Goal: Information Seeking & Learning: Learn about a topic

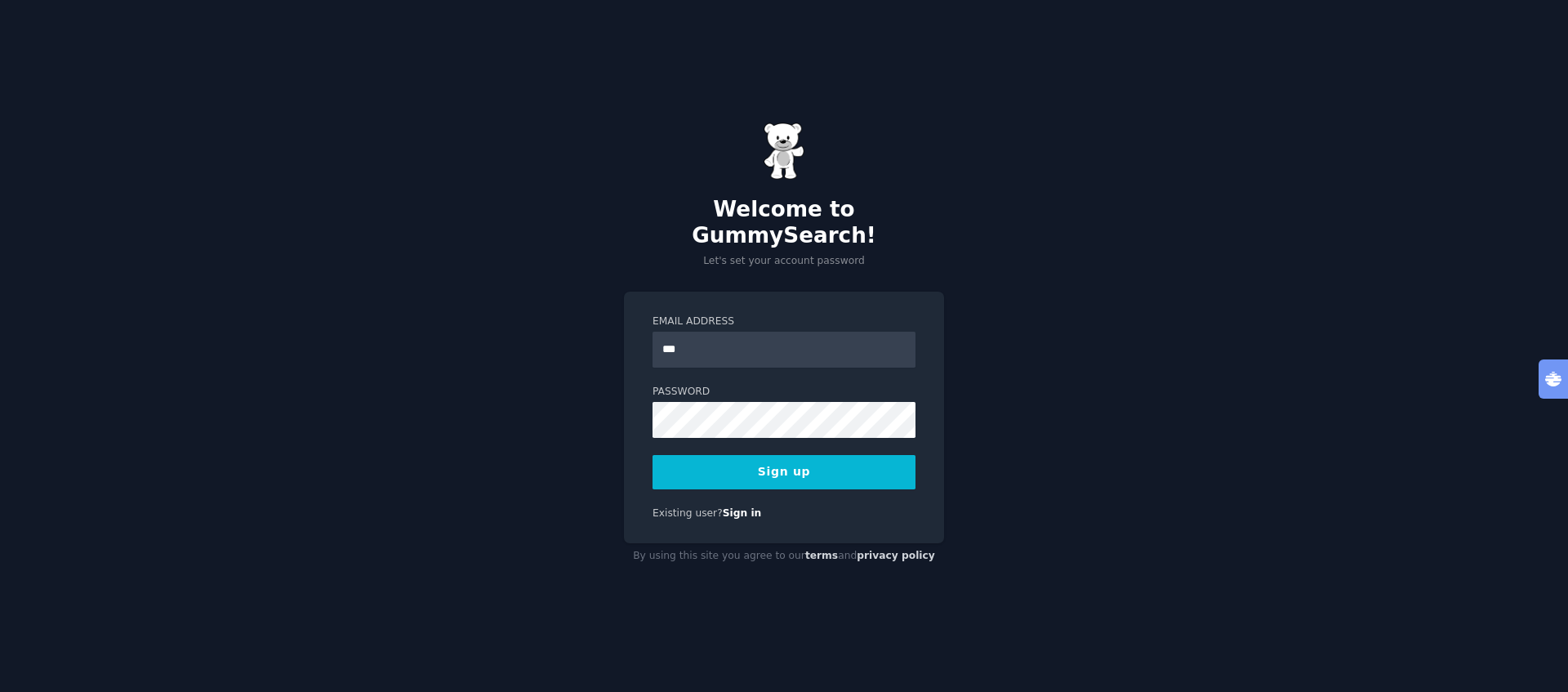
type input "**********"
click at [793, 458] on button "Sign up" at bounding box center [784, 473] width 263 height 34
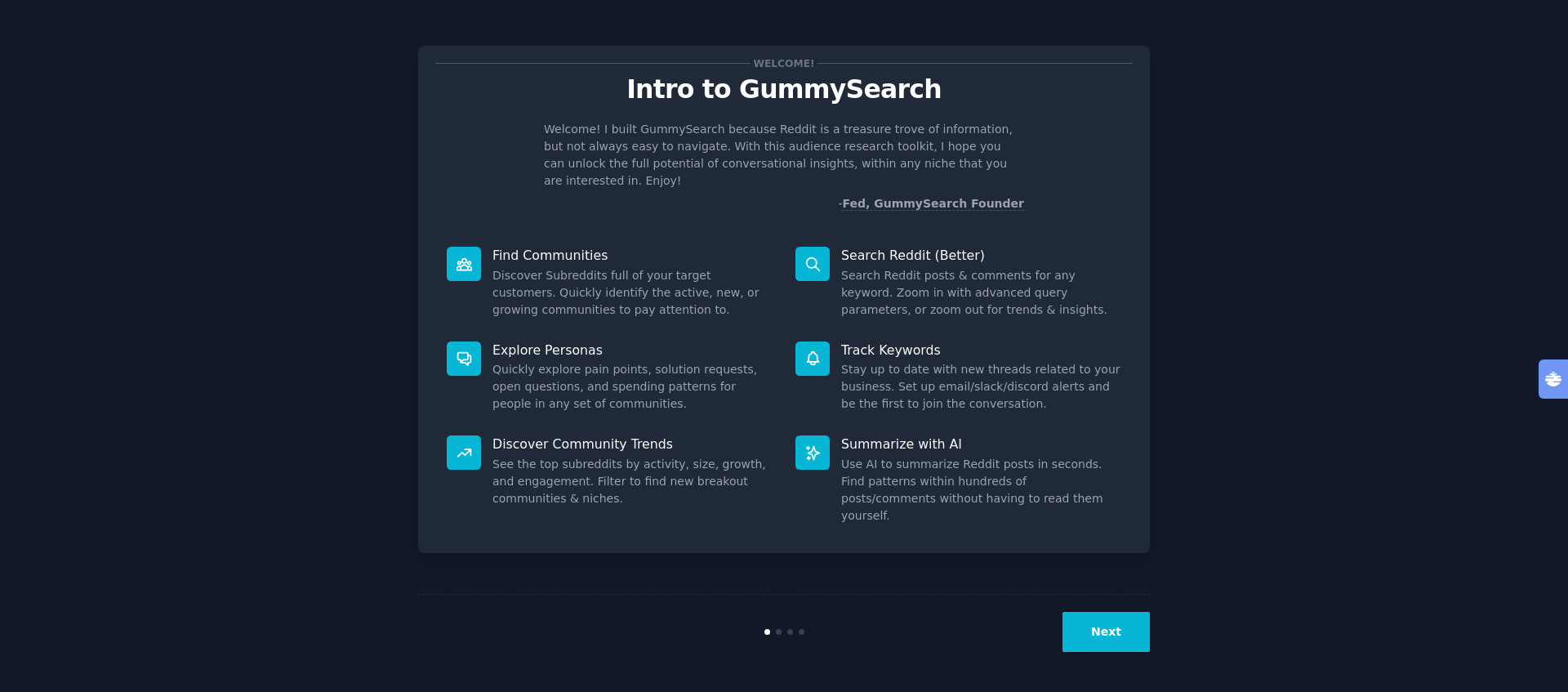
click at [1339, 207] on div "Welcome! Intro to GummySearch Welcome! I built GummySearch because Reddit is a …" at bounding box center [784, 346] width 1523 height 647
click at [1268, 391] on div "Welcome! Intro to GummySearch Welcome! I built GummySearch because Reddit is a …" at bounding box center [784, 346] width 1523 height 647
click at [1096, 619] on button "Next" at bounding box center [1107, 632] width 87 height 40
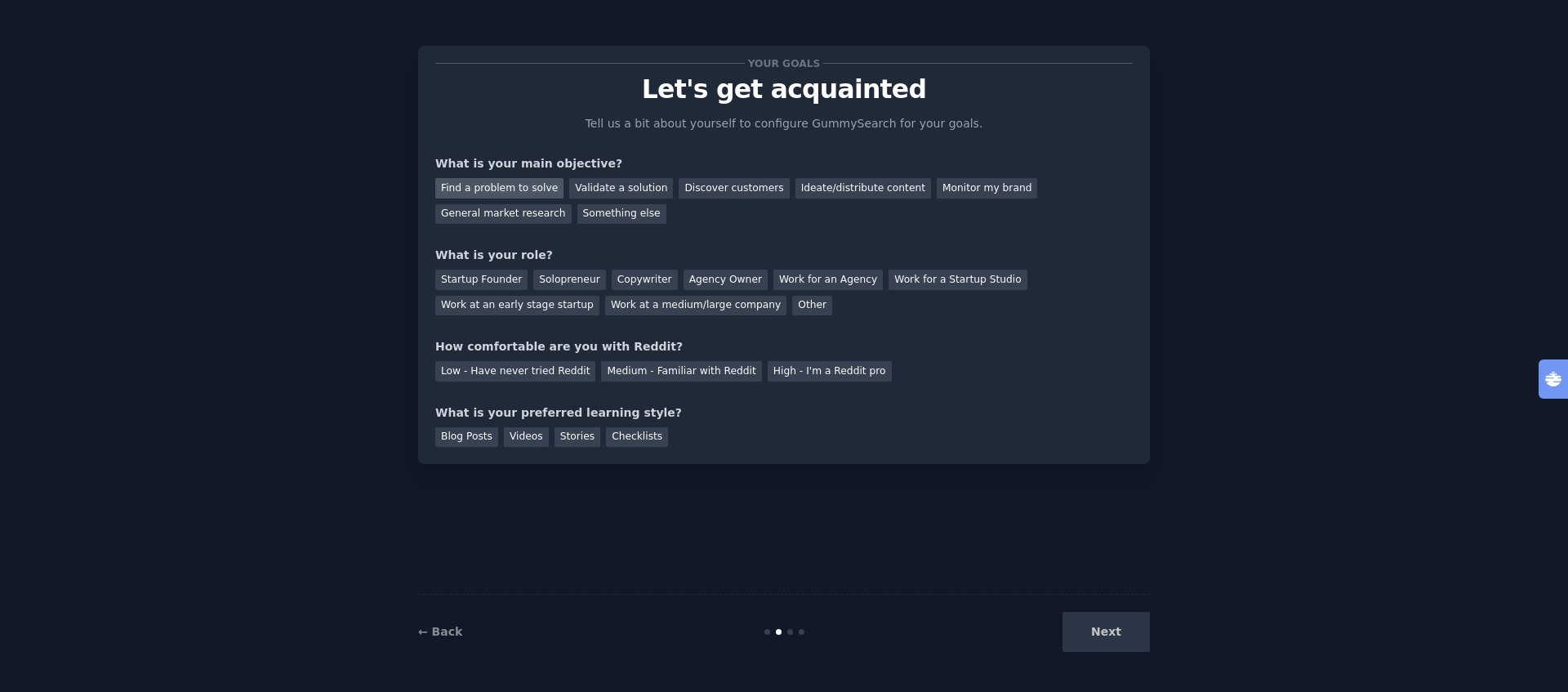
click at [501, 190] on div "Find a problem to solve" at bounding box center [500, 188] width 128 height 21
click at [543, 282] on div "Solopreneur" at bounding box center [569, 280] width 72 height 21
click at [666, 372] on div "Medium - Familiar with Reddit" at bounding box center [680, 372] width 160 height 21
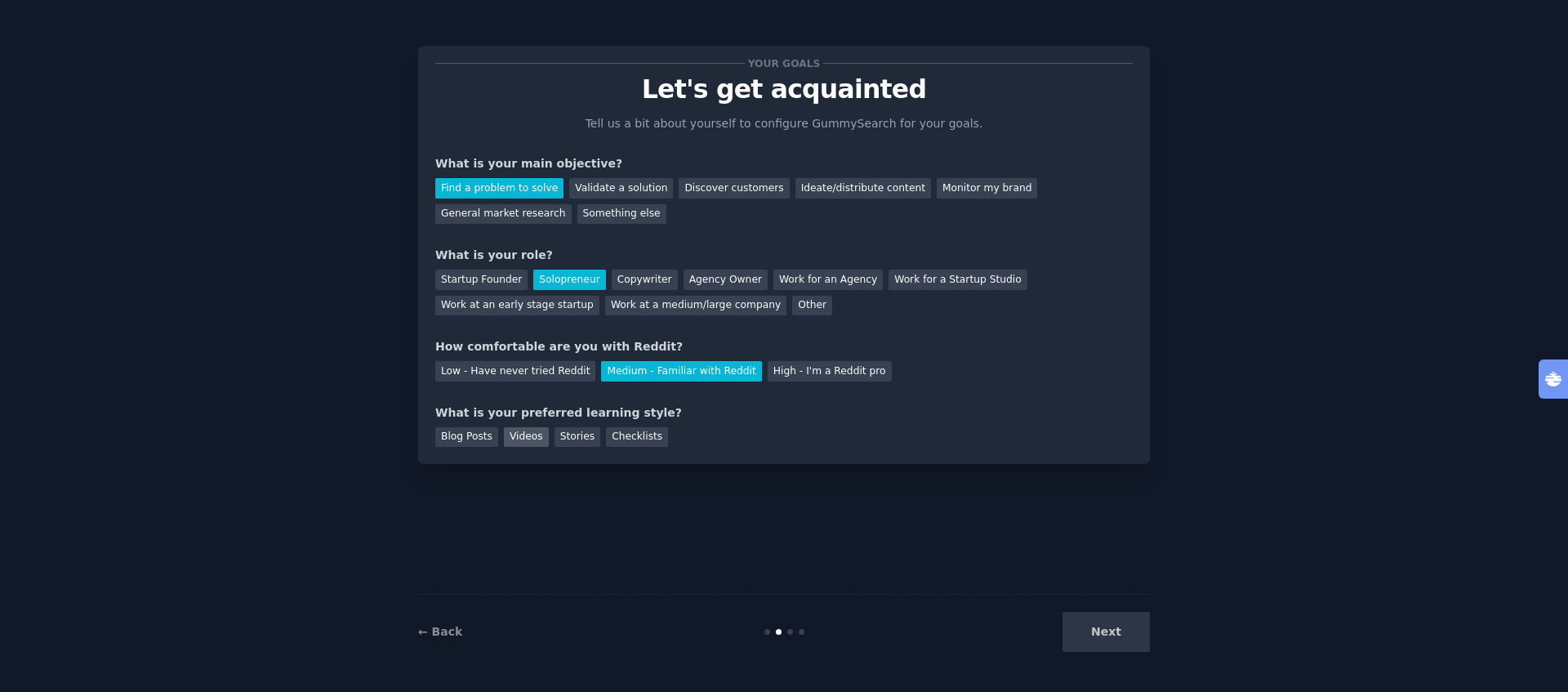
click at [539, 437] on div "Videos" at bounding box center [526, 438] width 45 height 21
click at [1107, 642] on button "Next" at bounding box center [1107, 632] width 87 height 40
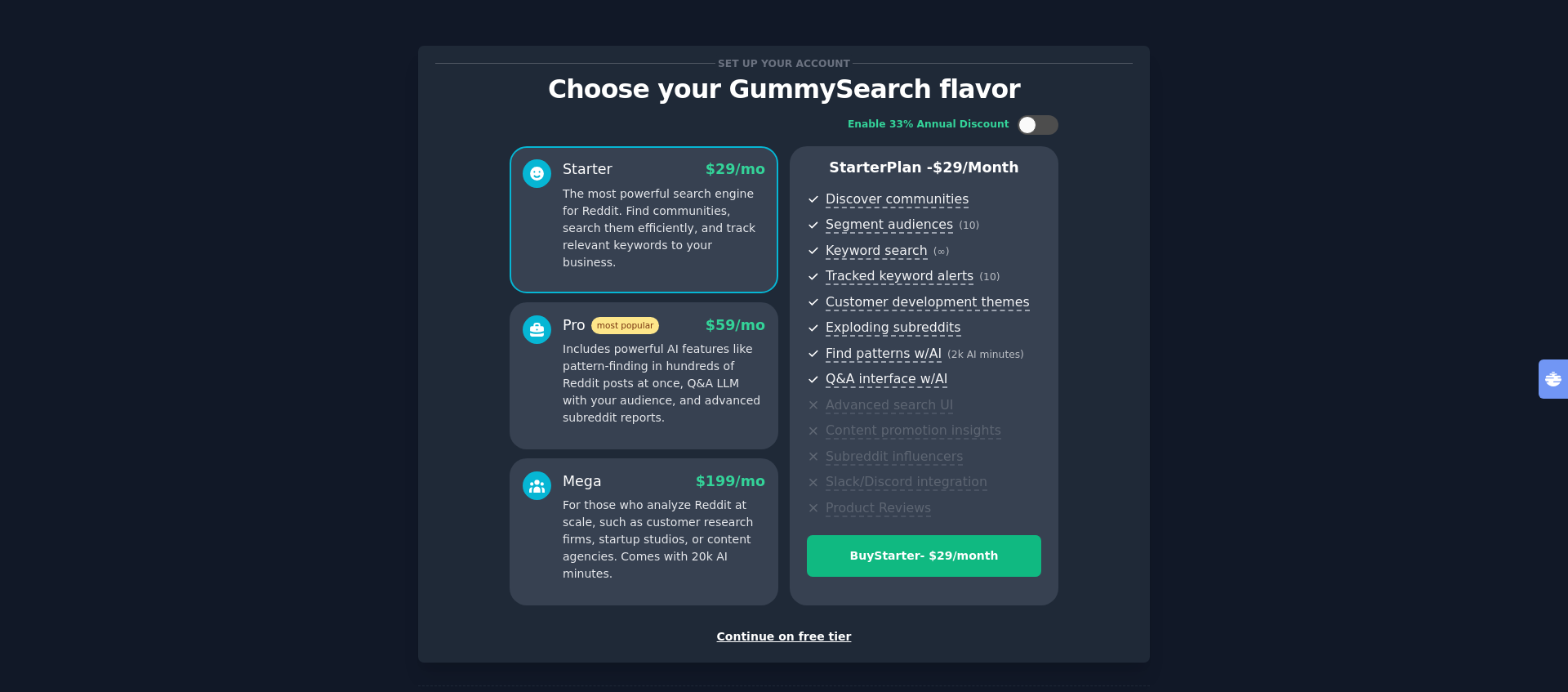
click at [834, 636] on div "Continue on free tier" at bounding box center [784, 637] width 698 height 17
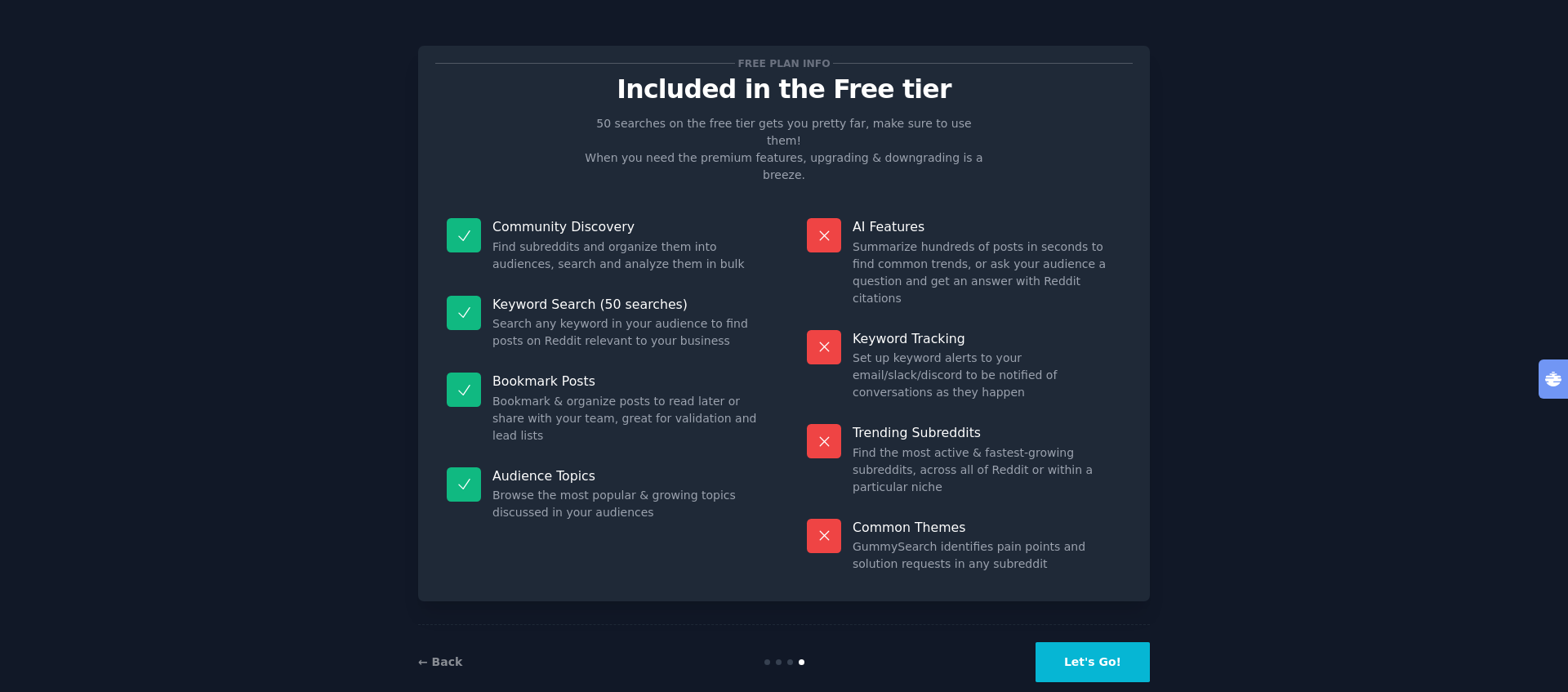
click at [1096, 642] on button "Let's Go!" at bounding box center [1093, 662] width 115 height 40
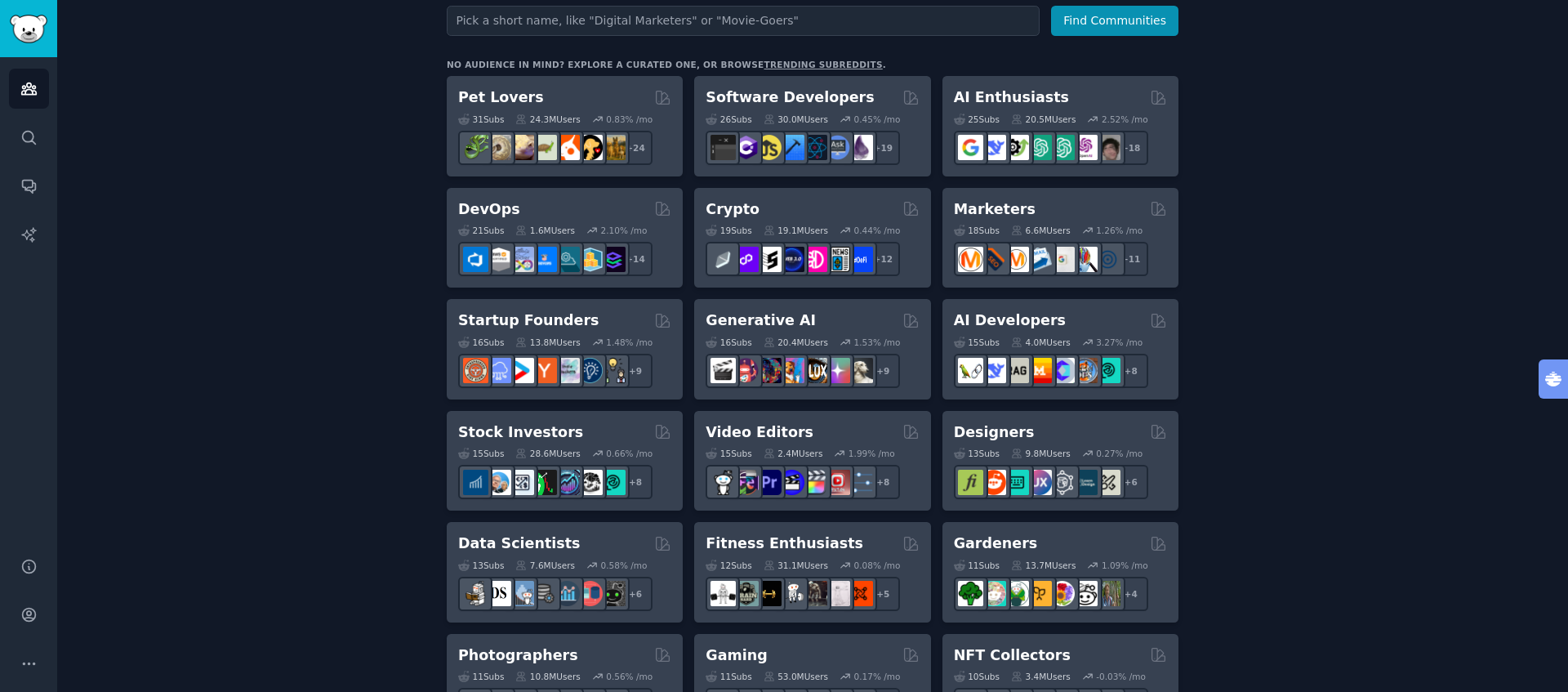
scroll to position [239, 0]
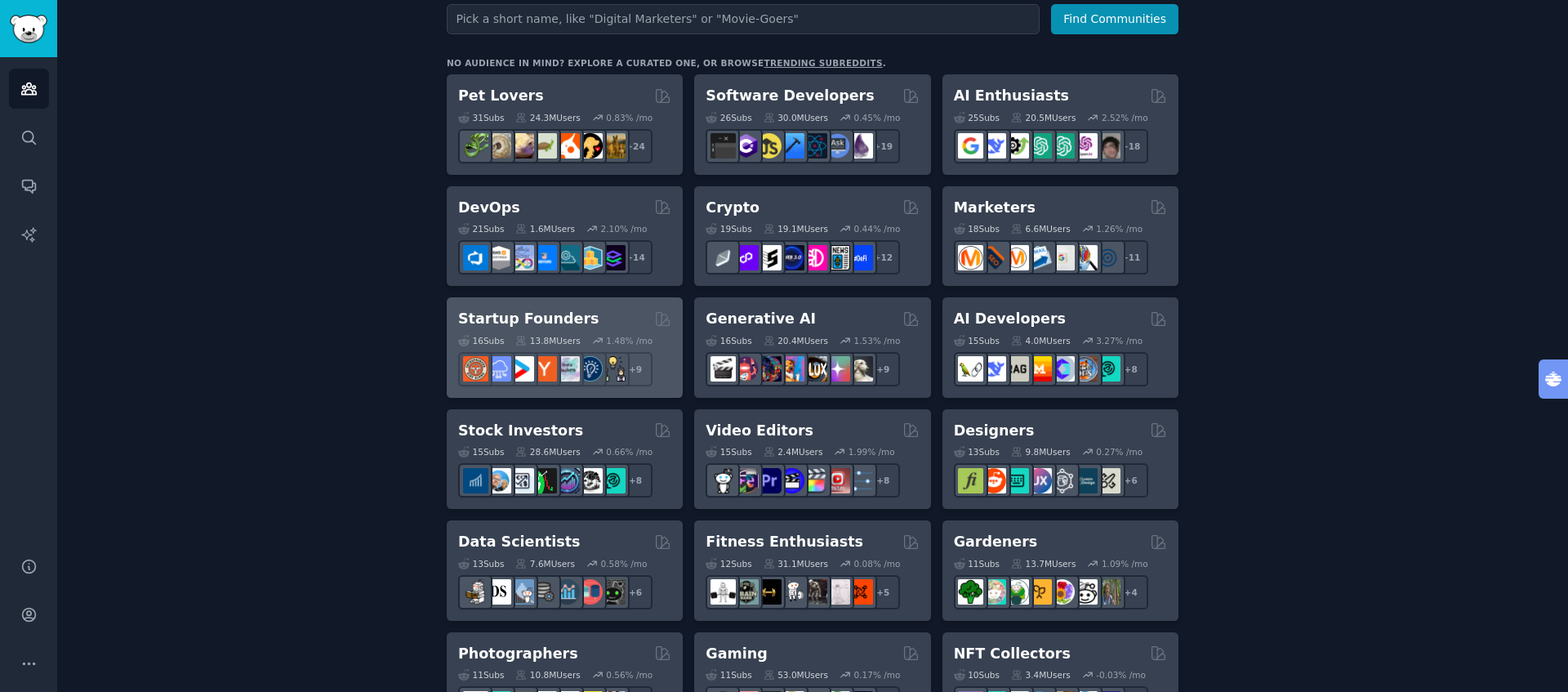
click at [529, 316] on h2 "Startup Founders" at bounding box center [528, 319] width 140 height 21
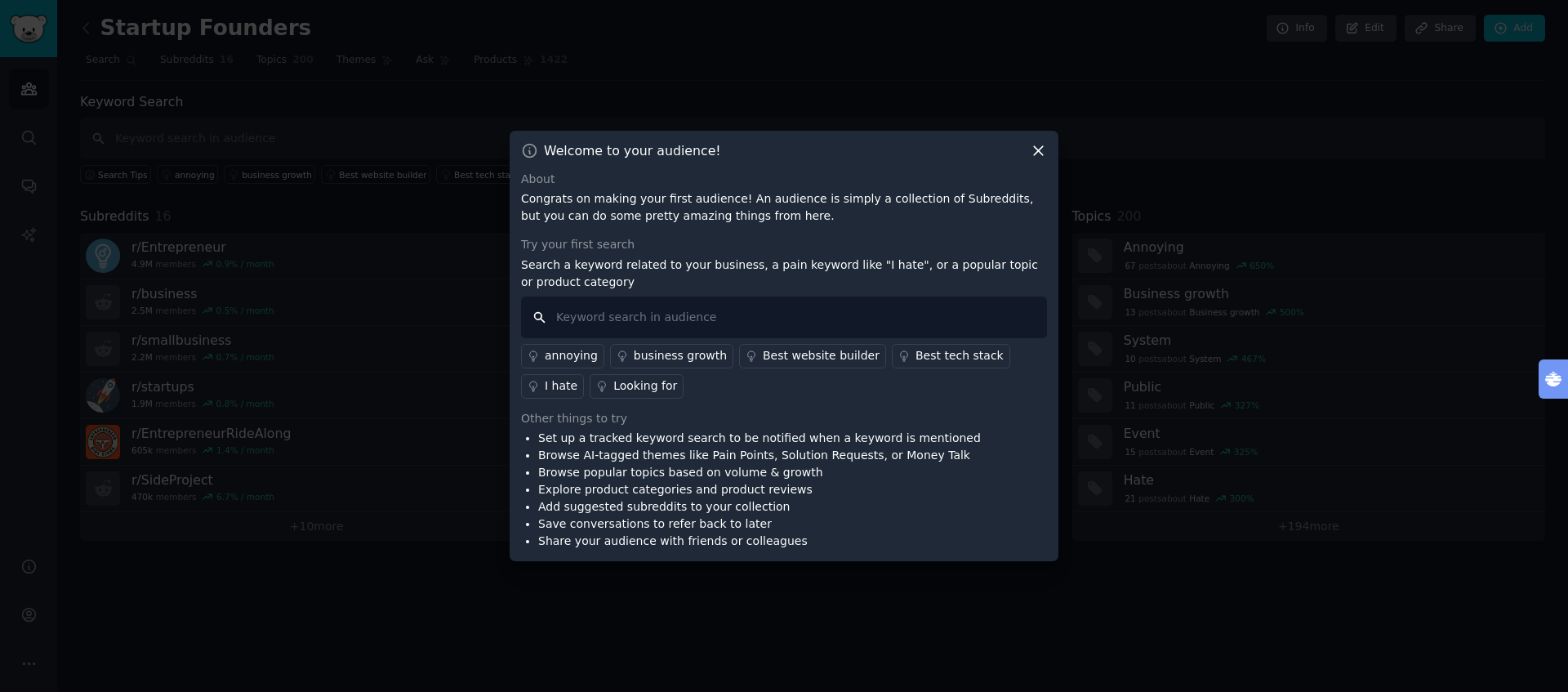
click at [605, 325] on input "text" at bounding box center [784, 317] width 526 height 42
type input "global expansion"
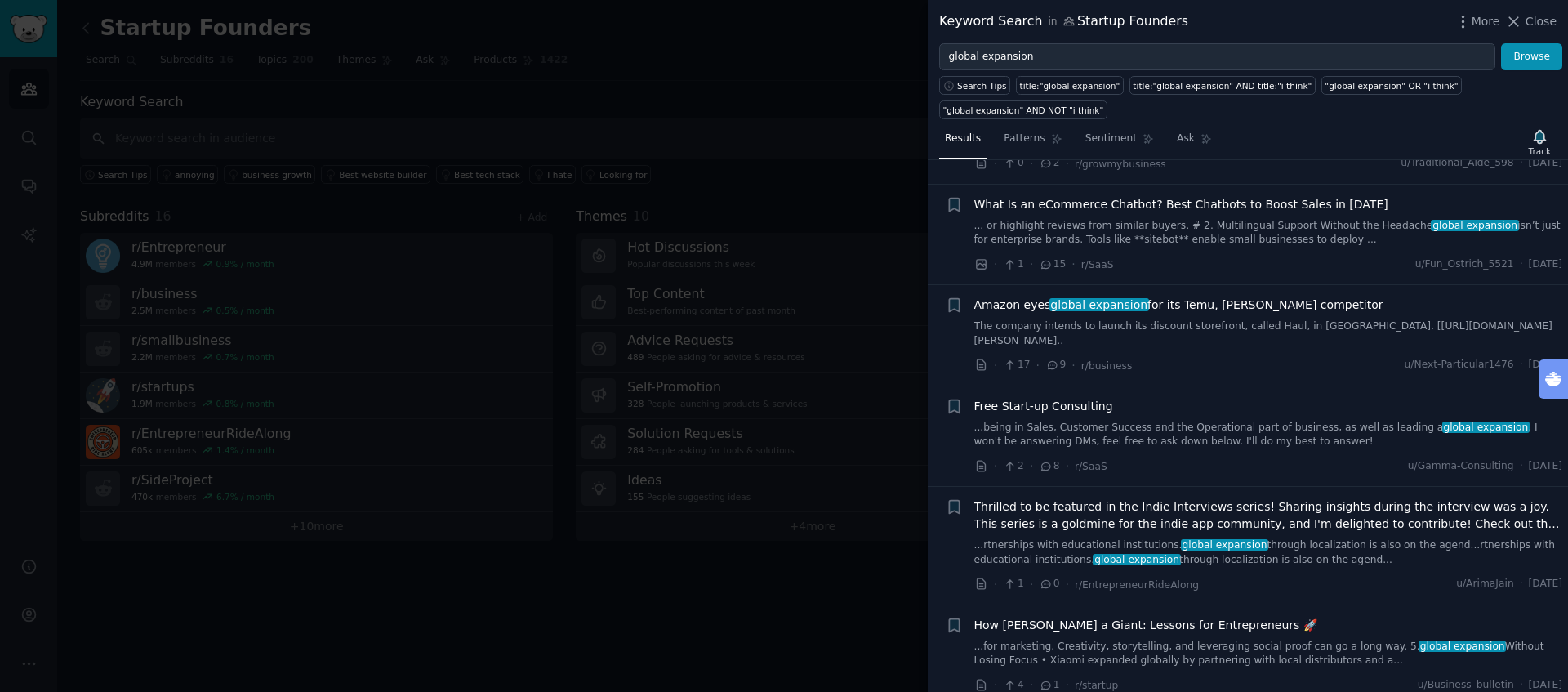
scroll to position [632, 0]
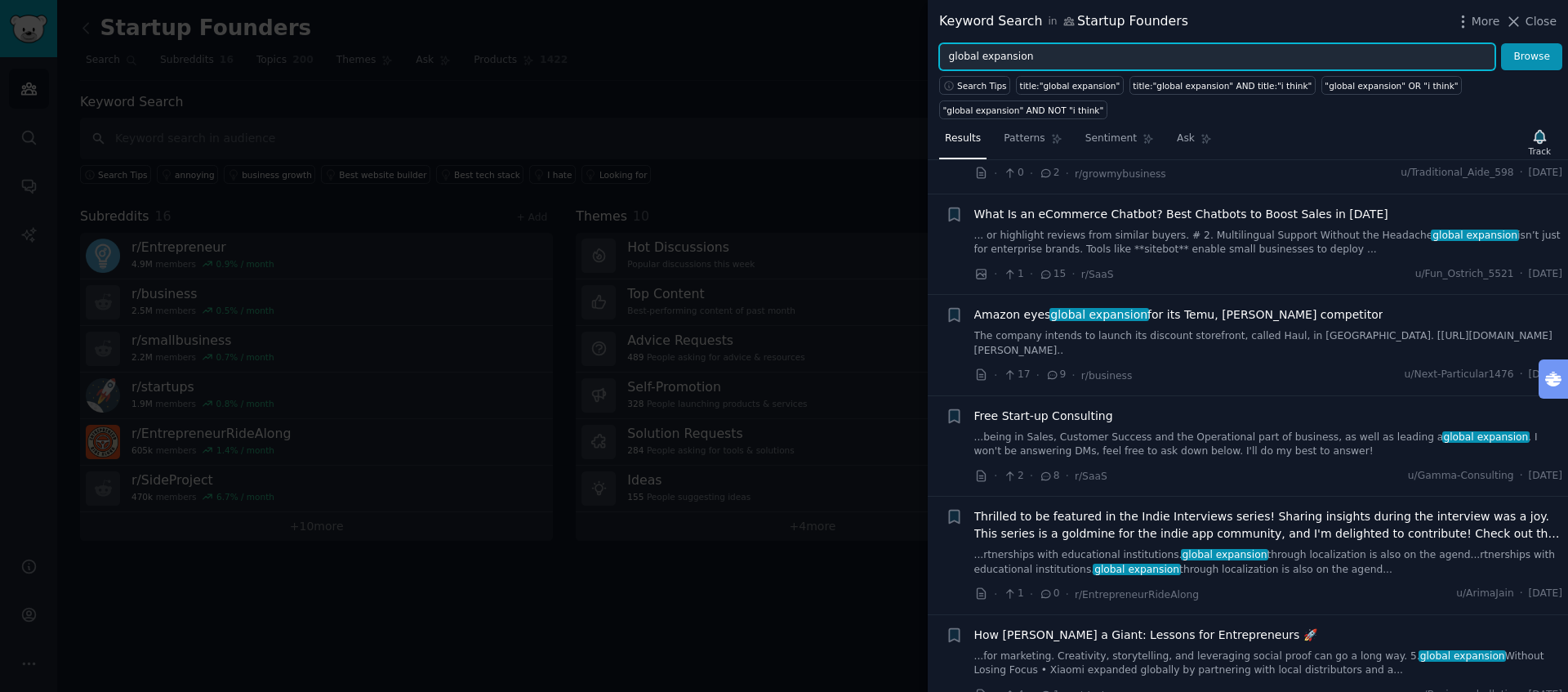
click at [977, 63] on input "global expansion" at bounding box center [1218, 57] width 556 height 27
click at [971, 61] on input "global expansion" at bounding box center [1218, 57] width 556 height 27
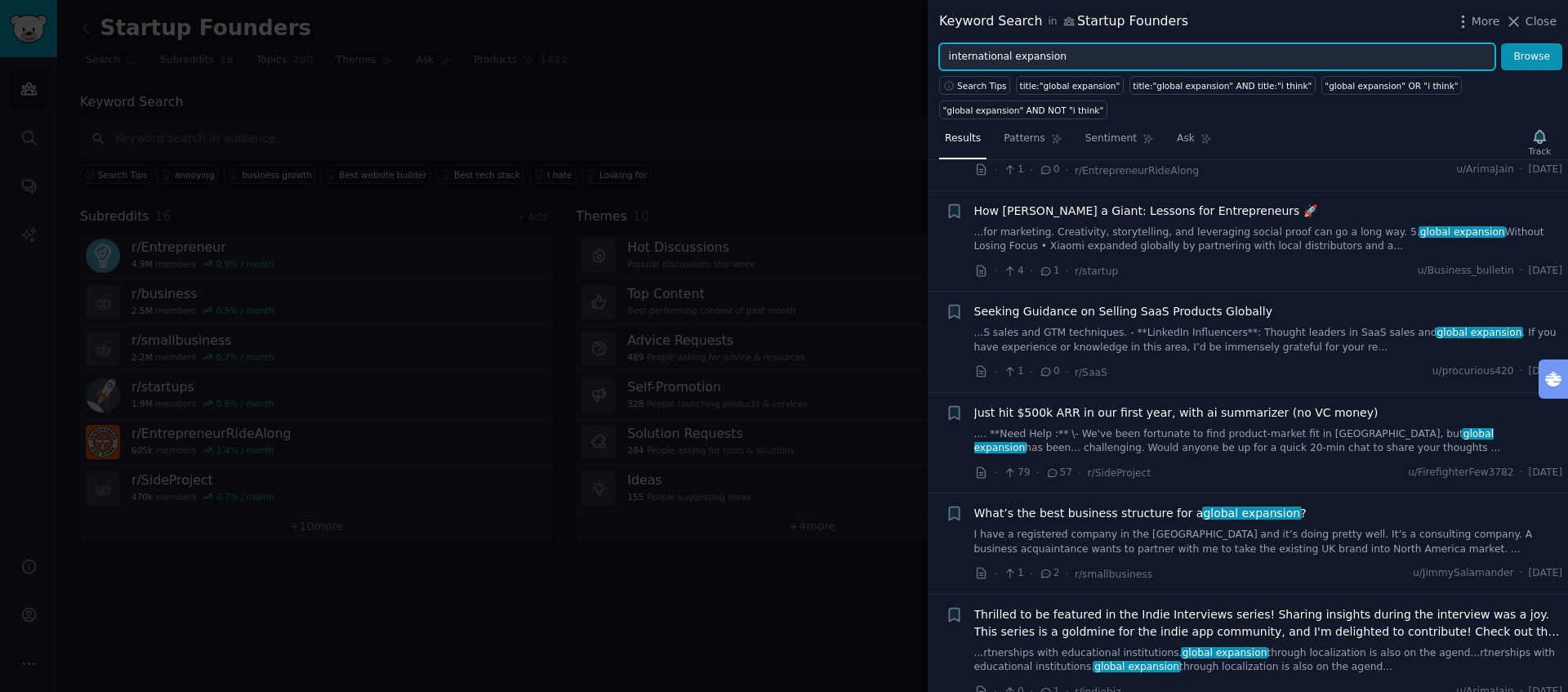
scroll to position [1072, 0]
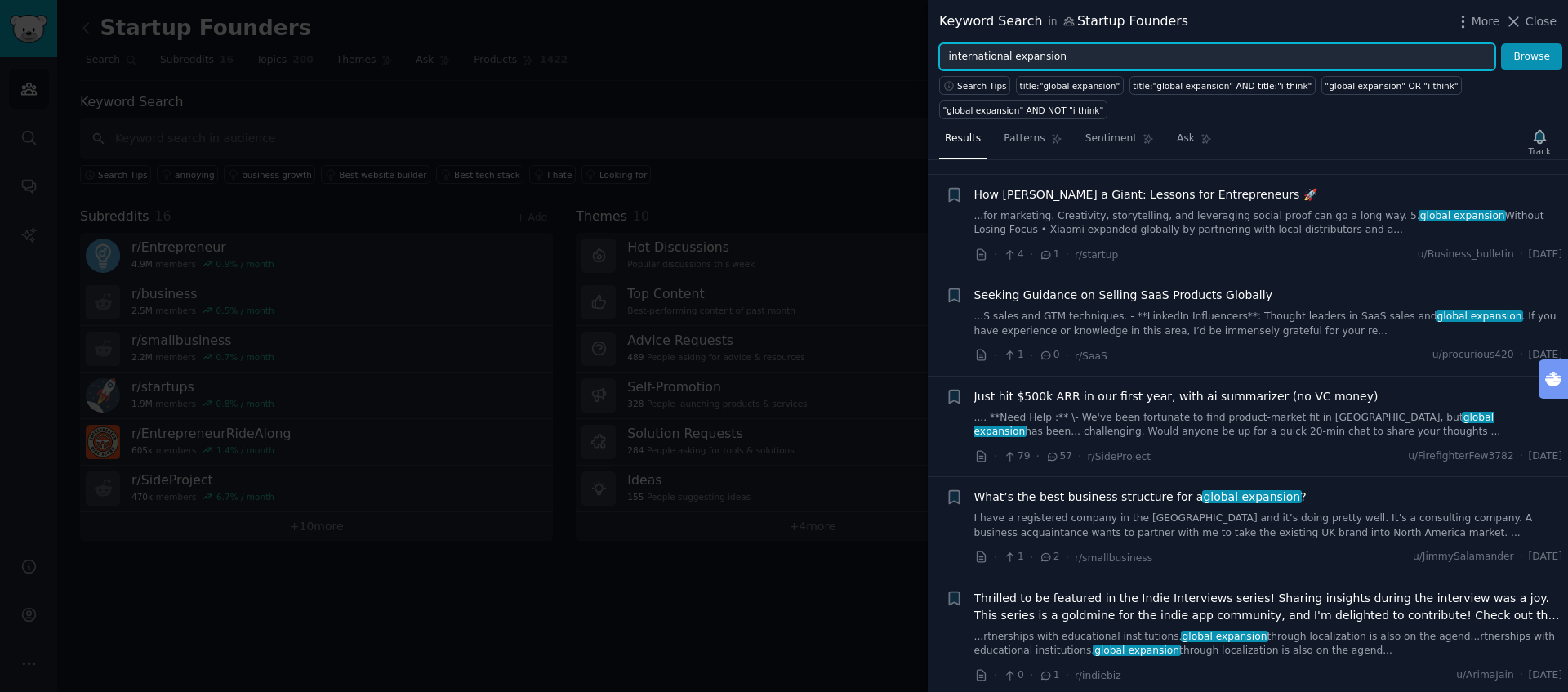
type input "international expansion"
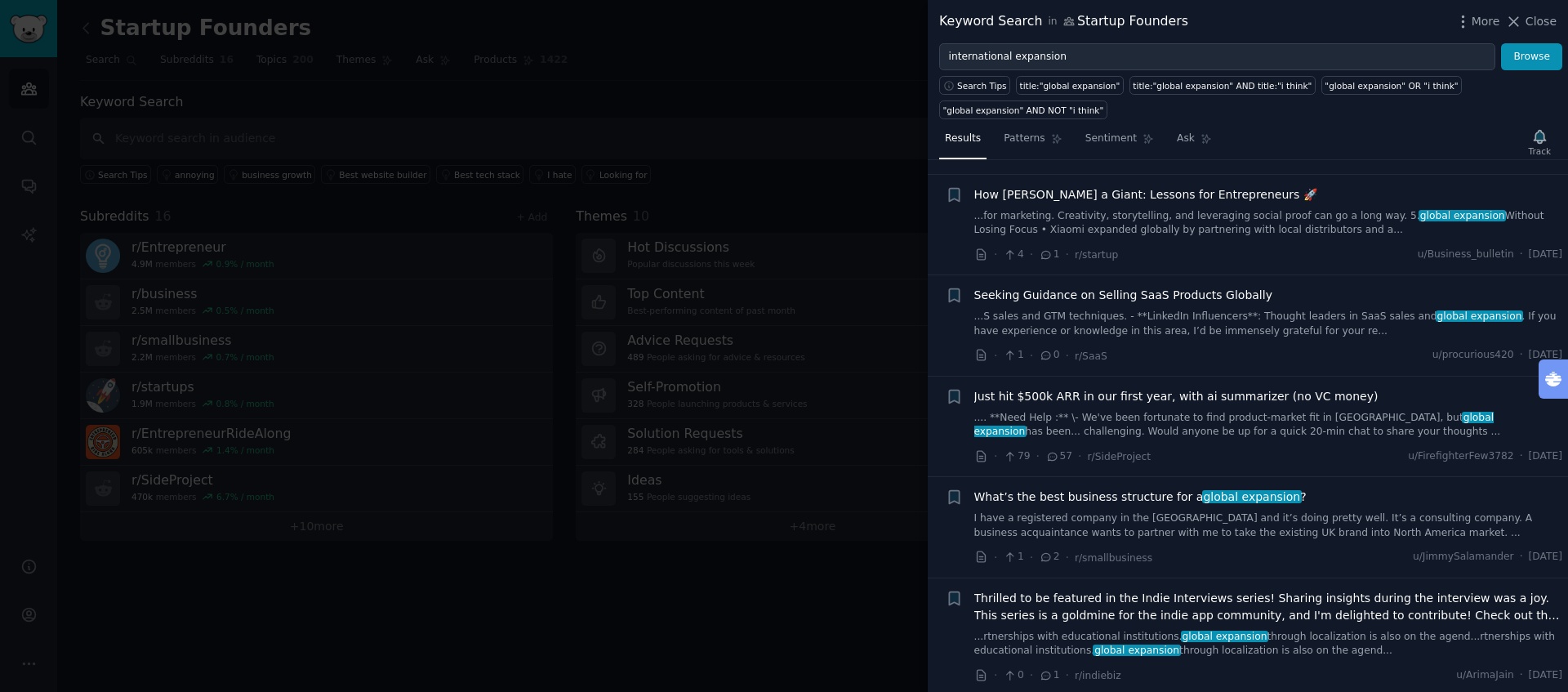
click at [1197, 388] on span "Just hit $500k ARR in our first year, with ai summarizer (no VC money)" at bounding box center [1177, 397] width 404 height 17
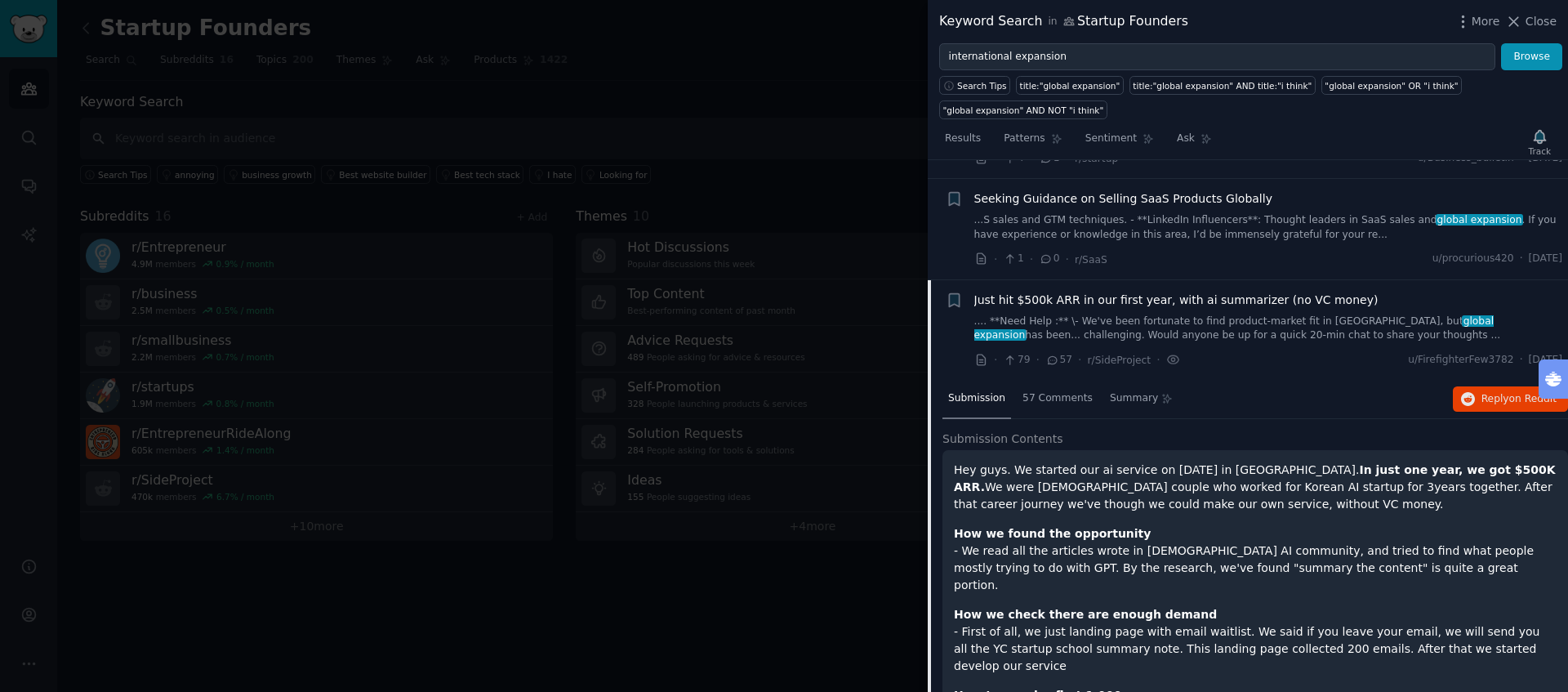
scroll to position [1171, 0]
click at [1125, 390] on span "Summary" at bounding box center [1134, 397] width 48 height 15
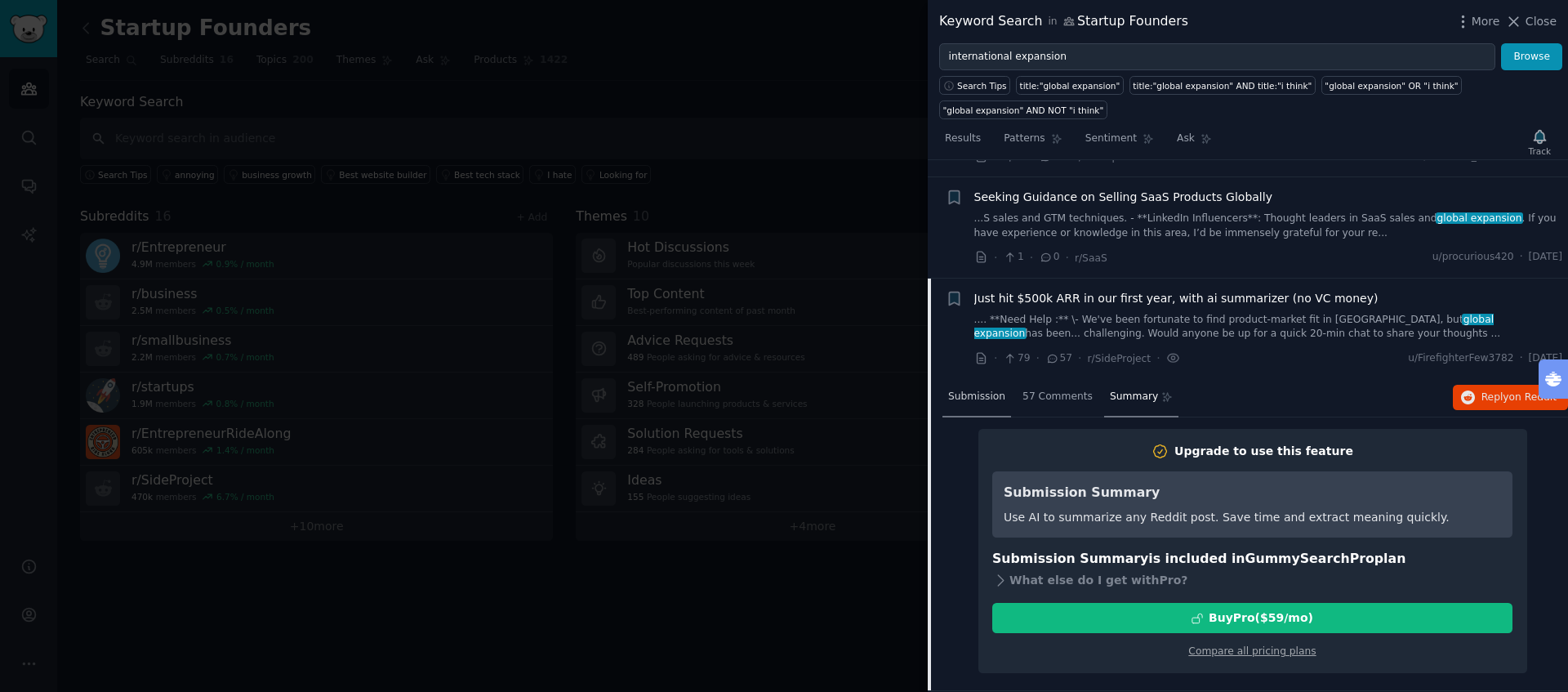
click at [987, 390] on span "Submission" at bounding box center [977, 397] width 57 height 15
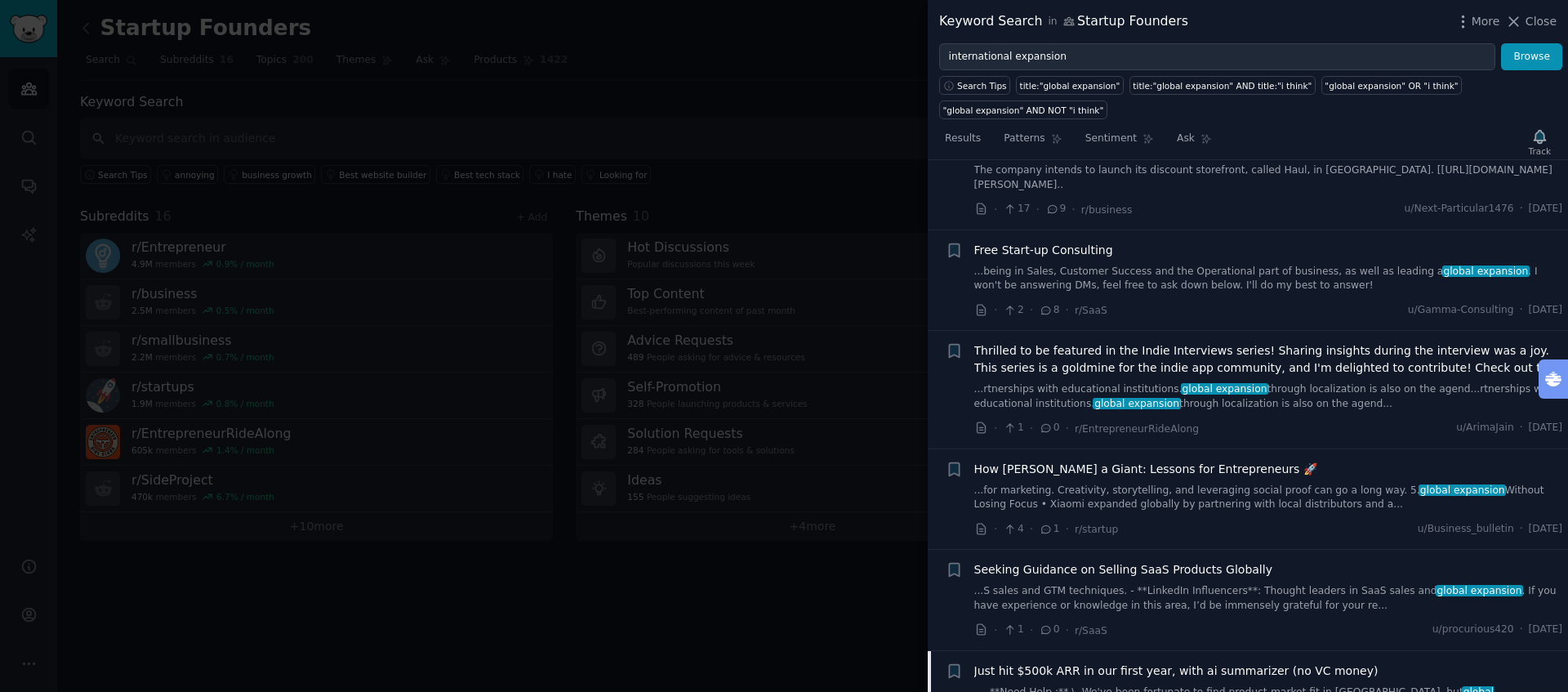
scroll to position [786, 0]
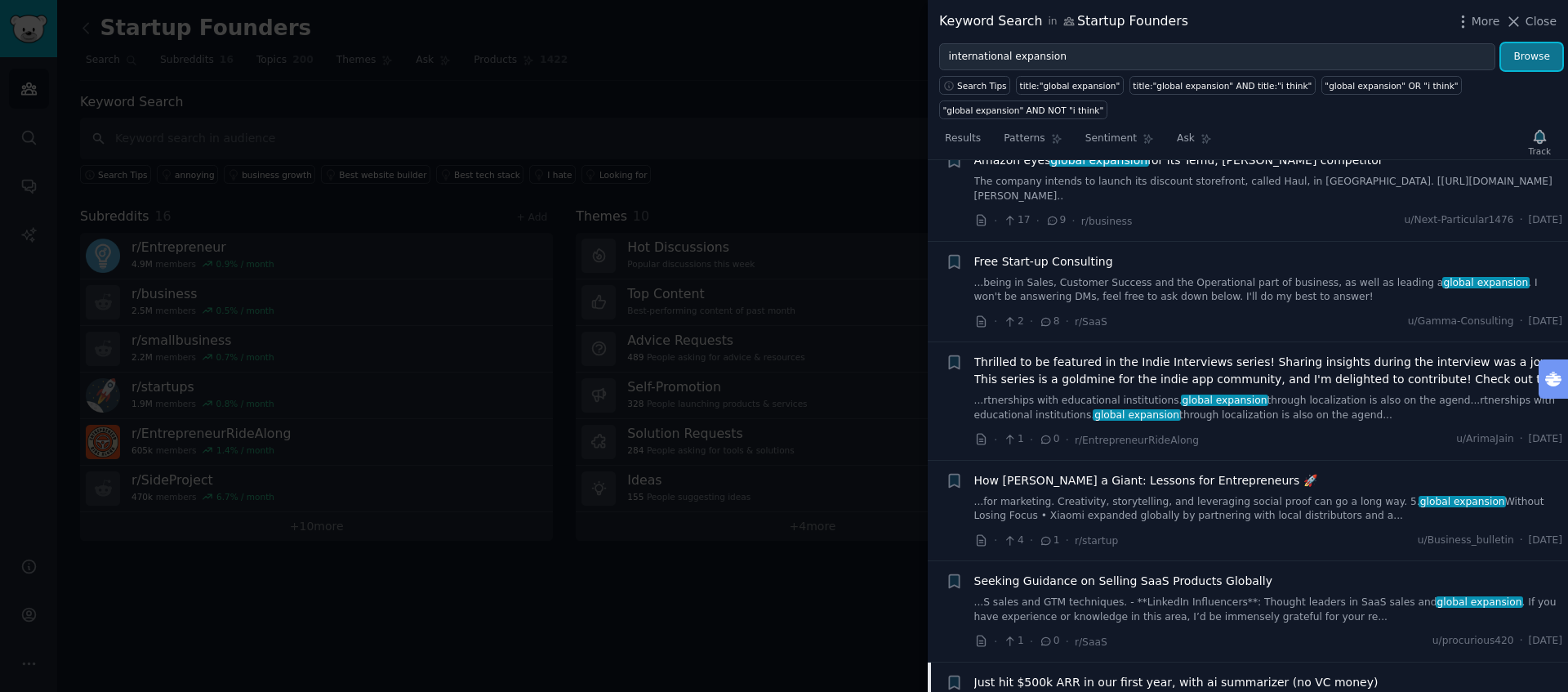
click at [1521, 66] on button "Browse" at bounding box center [1532, 57] width 62 height 27
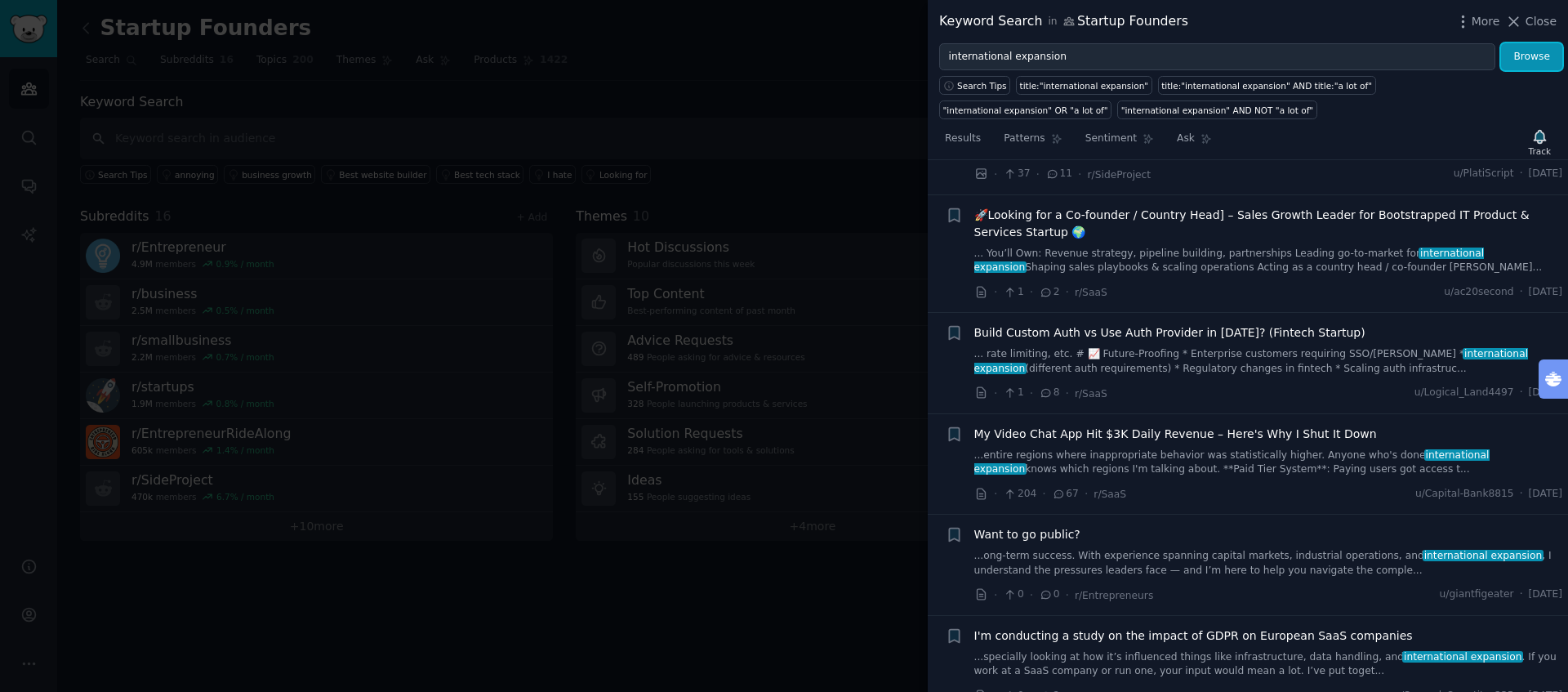
scroll to position [432, 0]
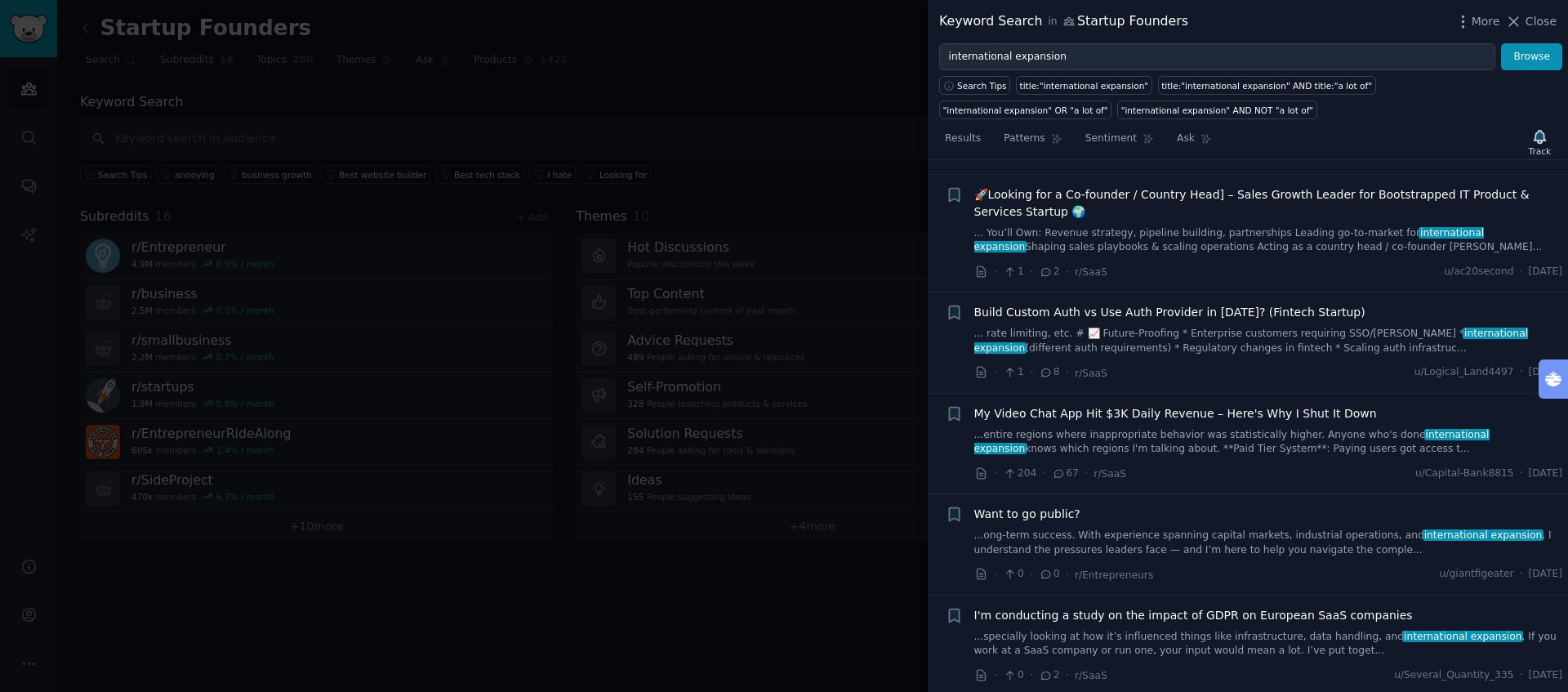
click at [1207, 242] on link "... You’ll Own: Revenue strategy, pipeline building, partnerships Leading go-to…" at bounding box center [1269, 240] width 589 height 28
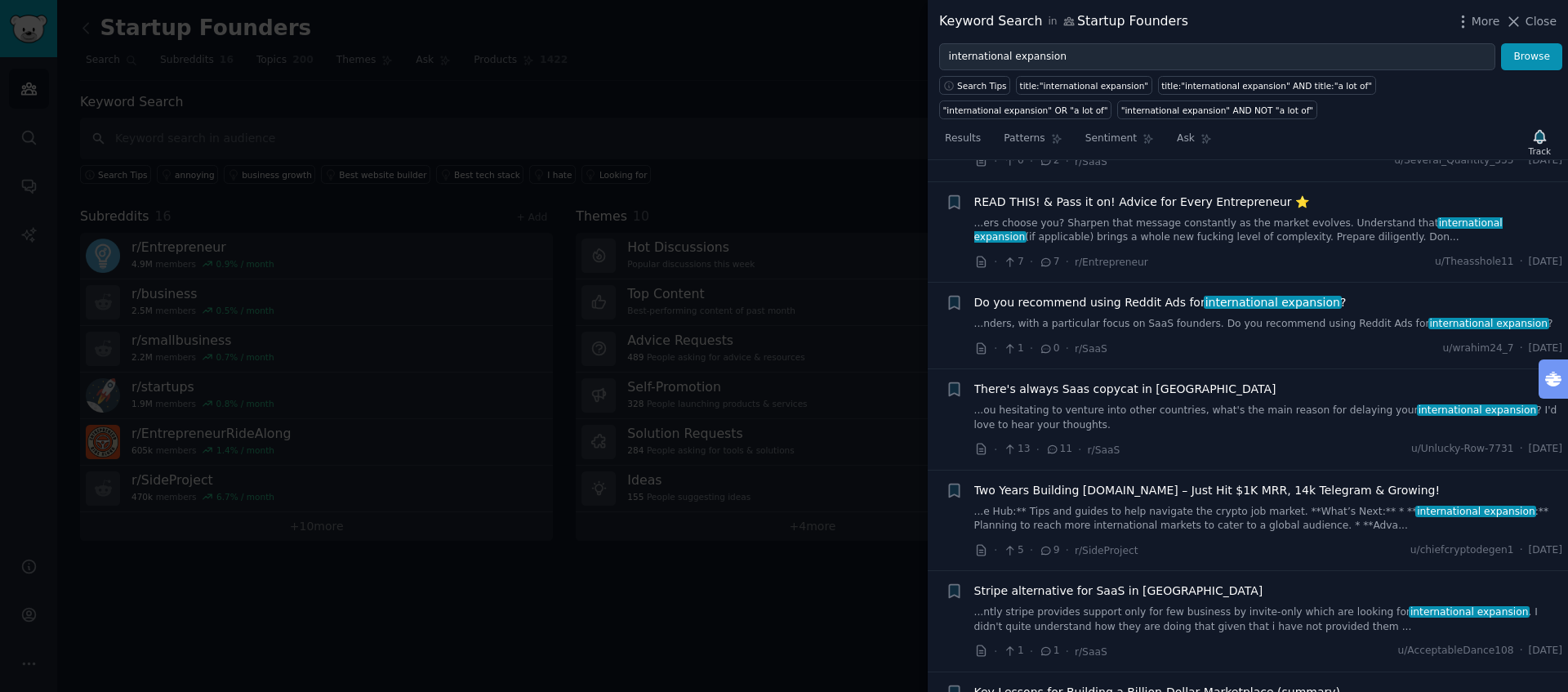
scroll to position [1564, 0]
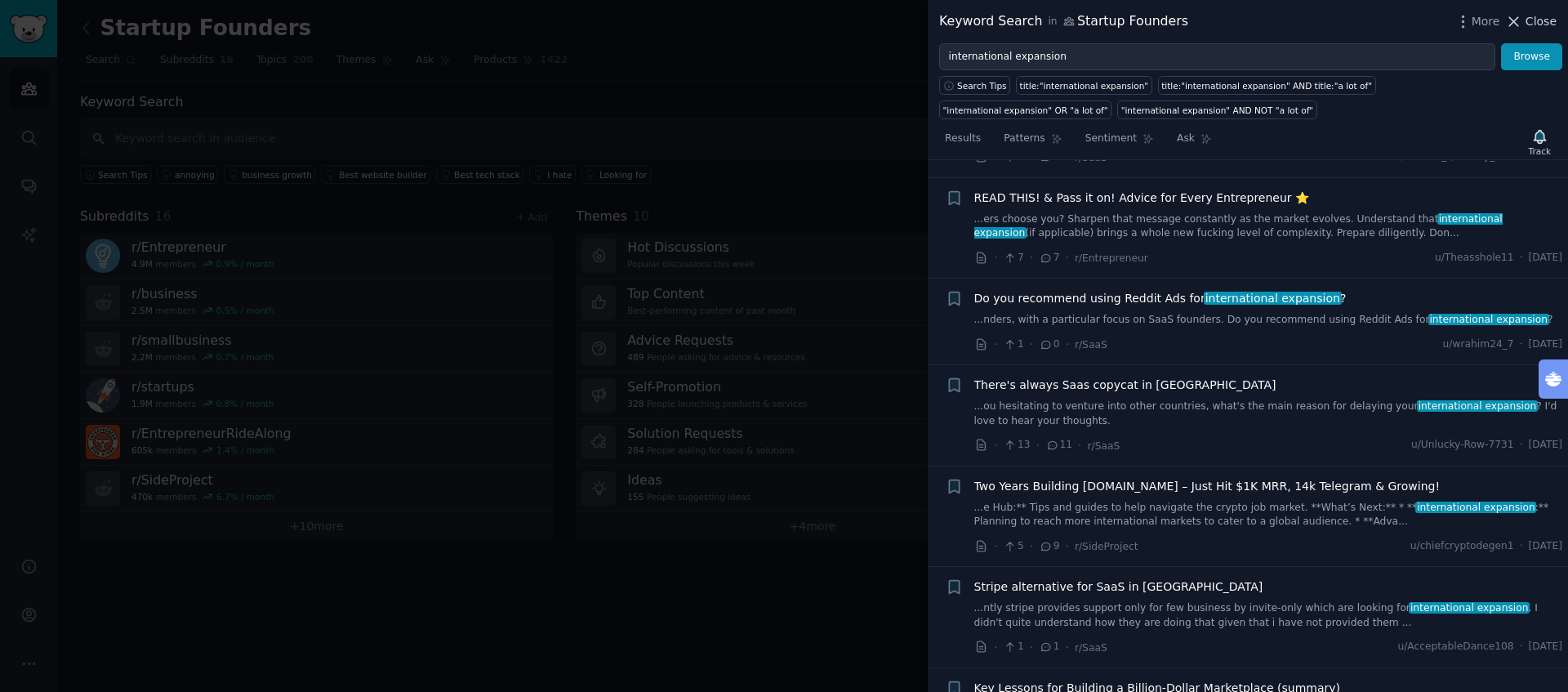
click at [1523, 23] on icon at bounding box center [1514, 21] width 17 height 17
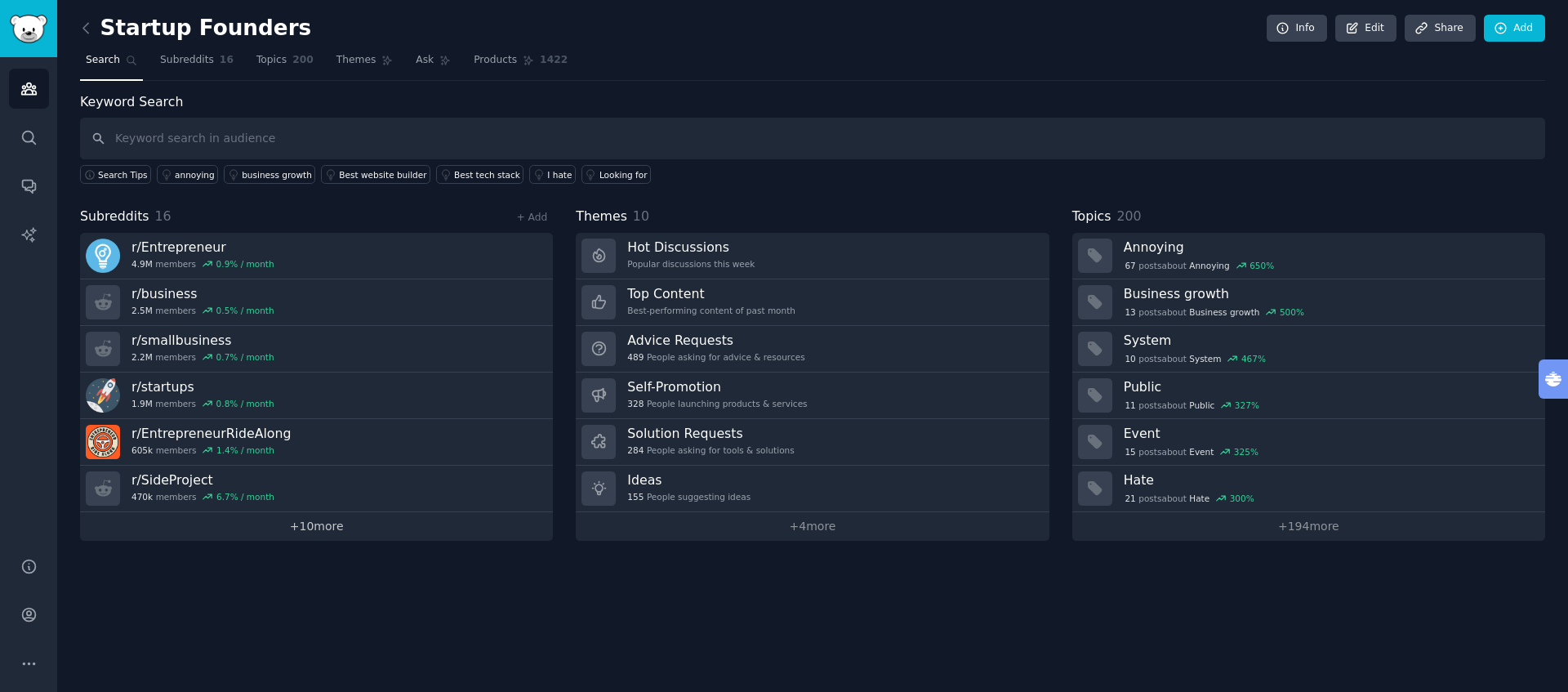
click at [319, 528] on link "+ 10 more" at bounding box center [317, 526] width 473 height 28
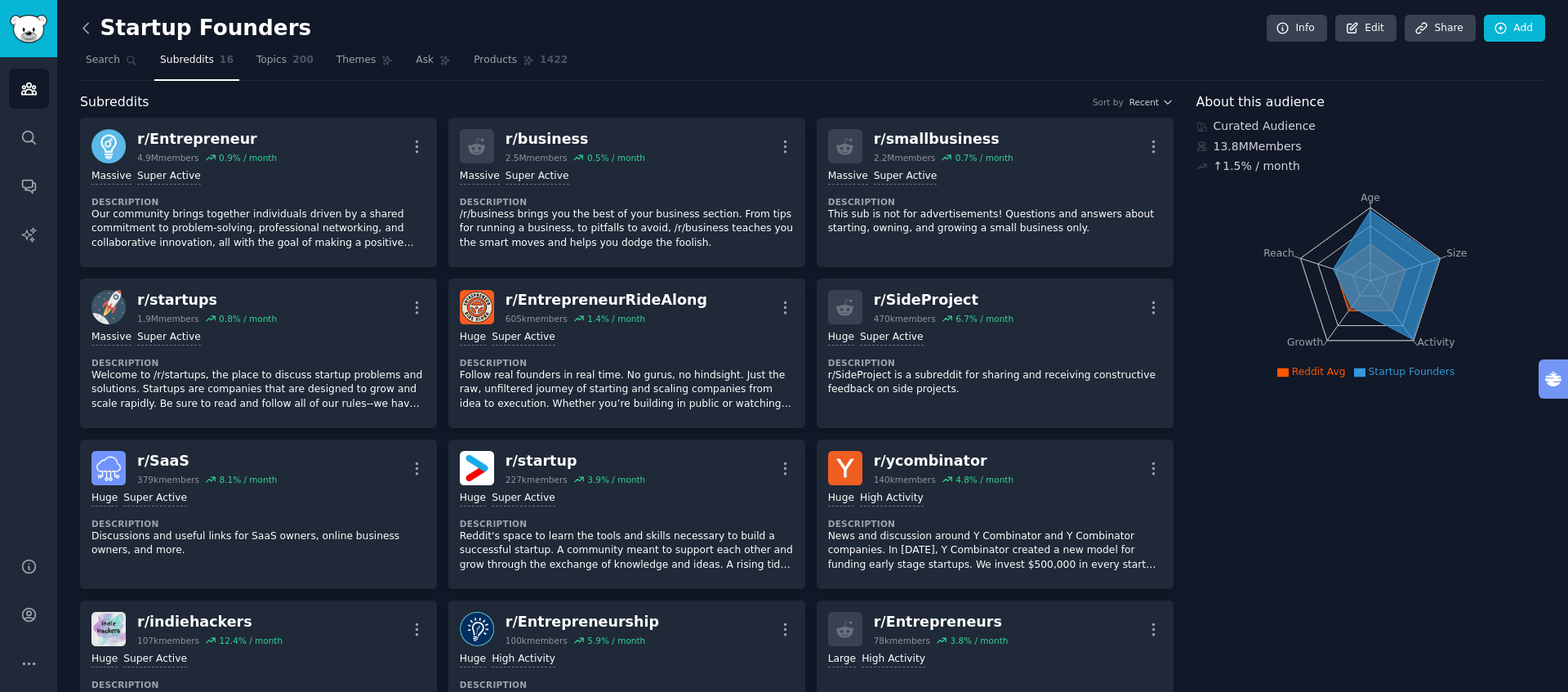
click at [88, 27] on icon at bounding box center [86, 28] width 17 height 17
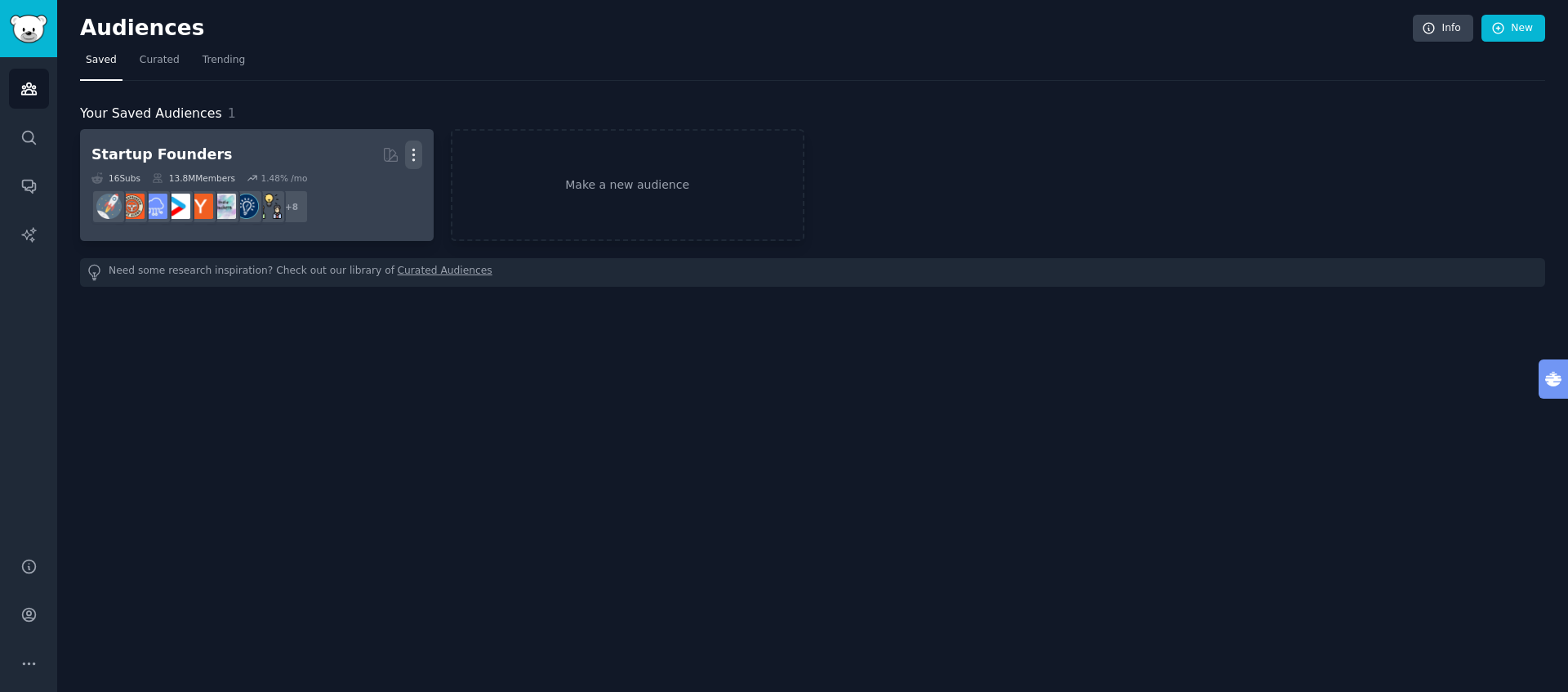
click at [414, 156] on icon "button" at bounding box center [413, 155] width 2 height 11
click at [386, 184] on p "Delete" at bounding box center [369, 189] width 38 height 17
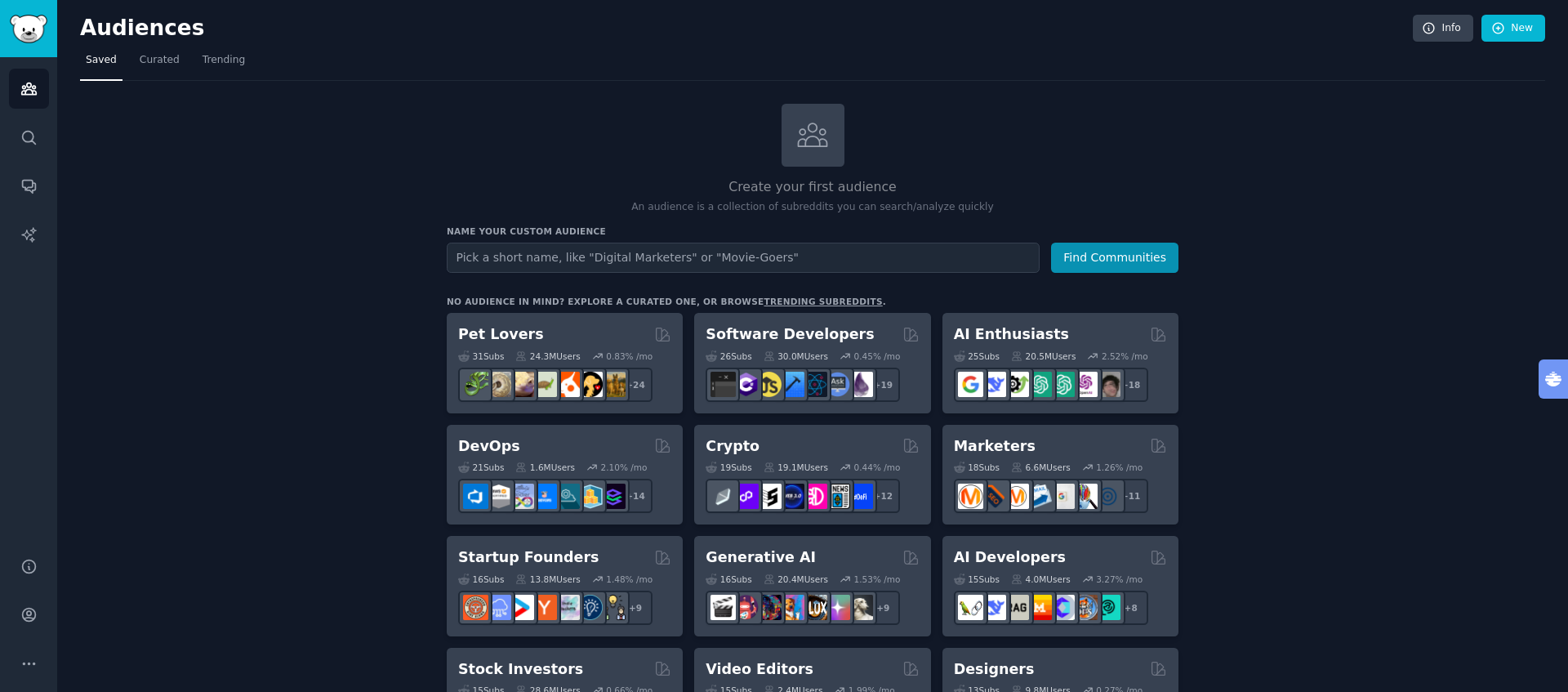
click at [591, 244] on input "text" at bounding box center [743, 257] width 593 height 30
type input "SaaS"
click at [1093, 264] on button "Find Communities" at bounding box center [1114, 257] width 128 height 30
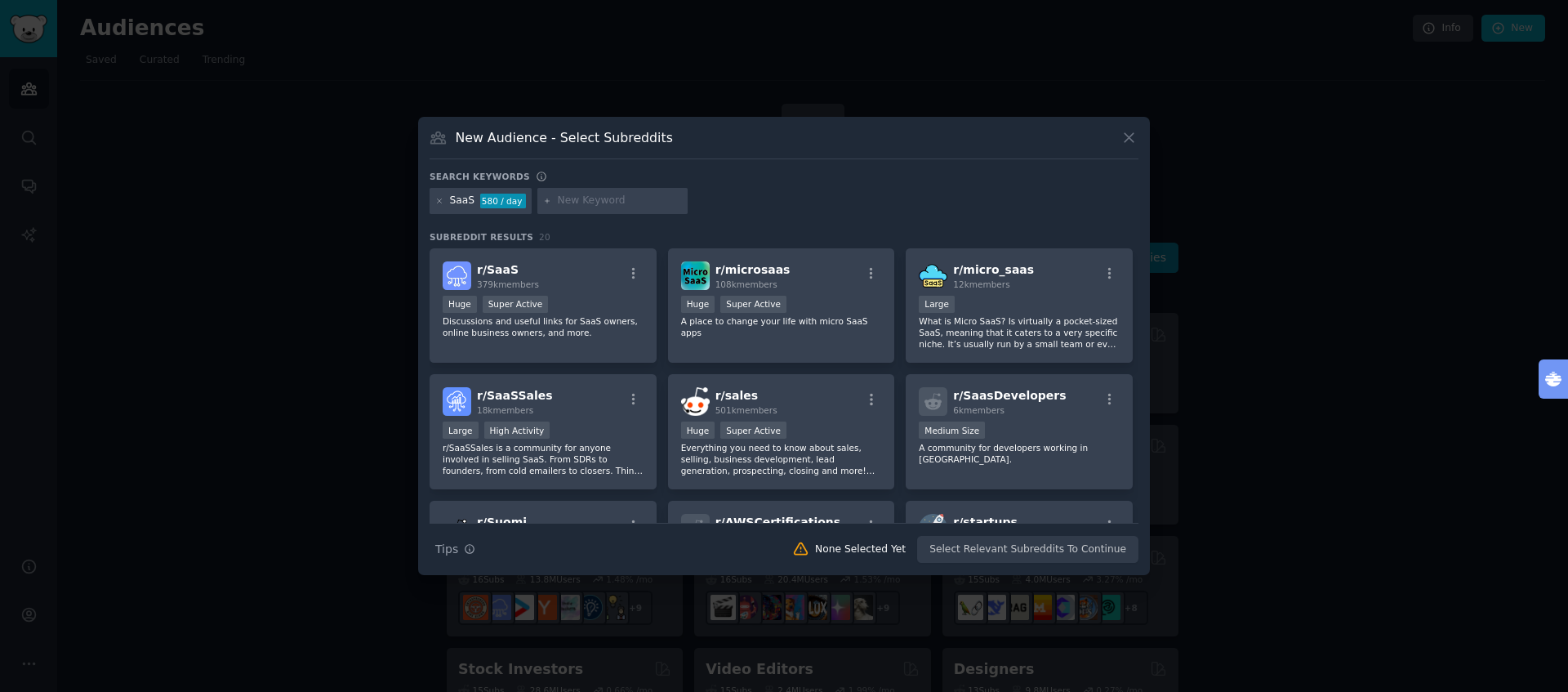
click at [1134, 136] on icon at bounding box center [1129, 138] width 17 height 17
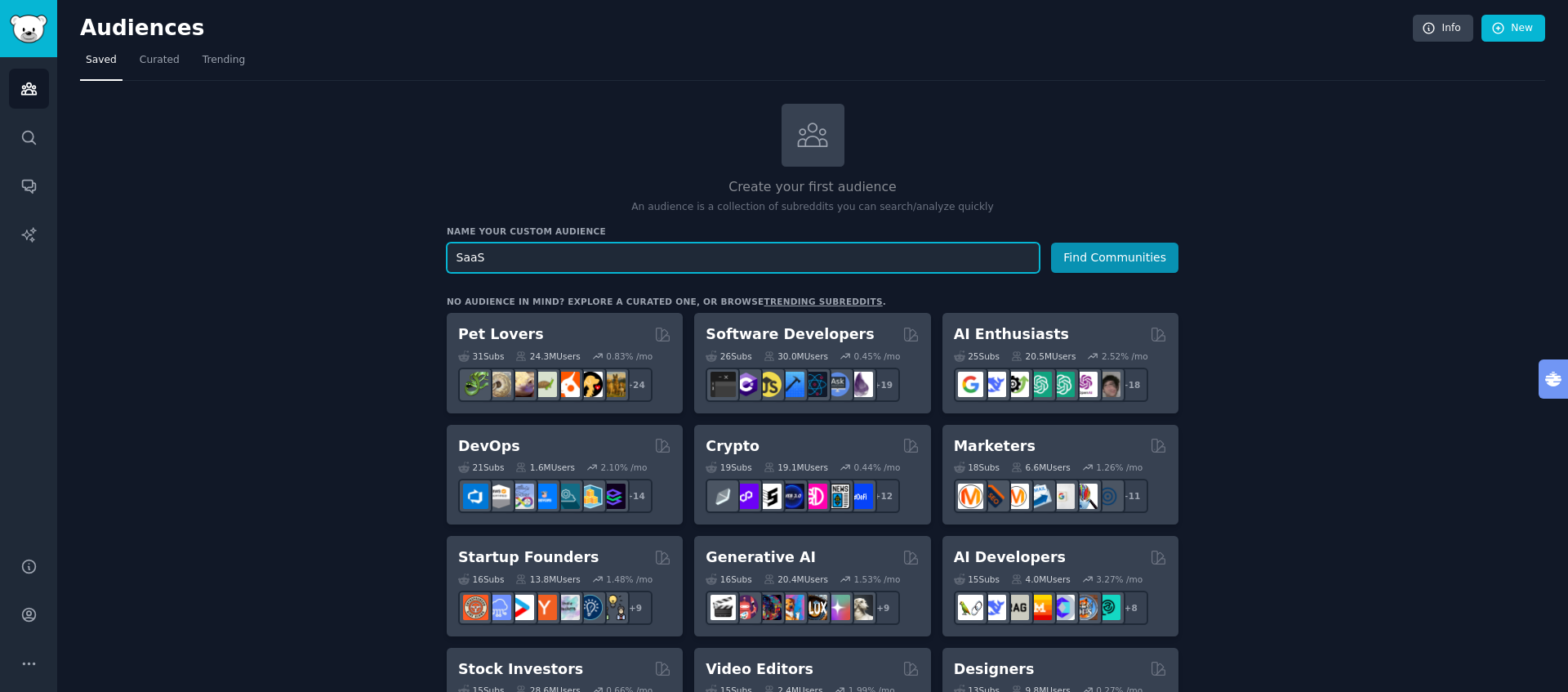
click at [672, 249] on input "SaaS" at bounding box center [743, 257] width 593 height 30
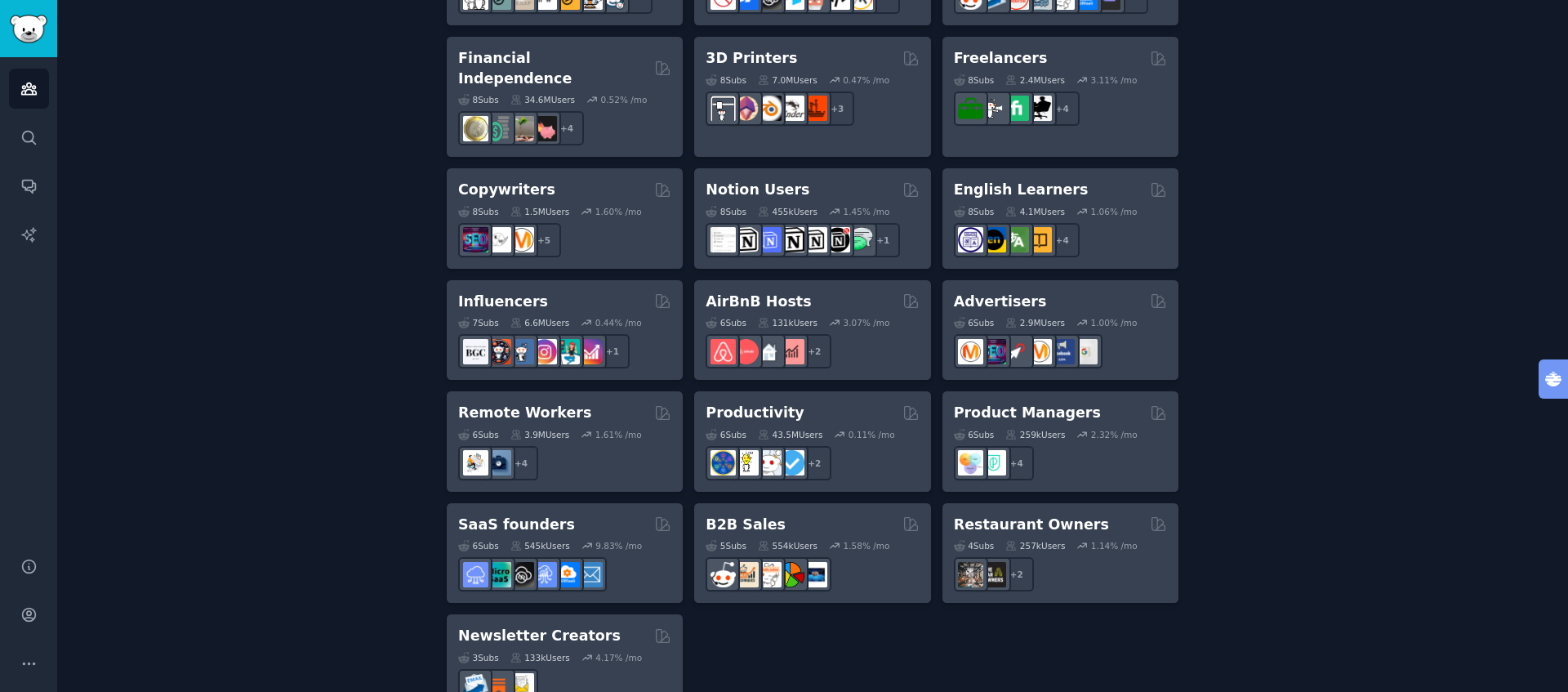
scroll to position [1193, 0]
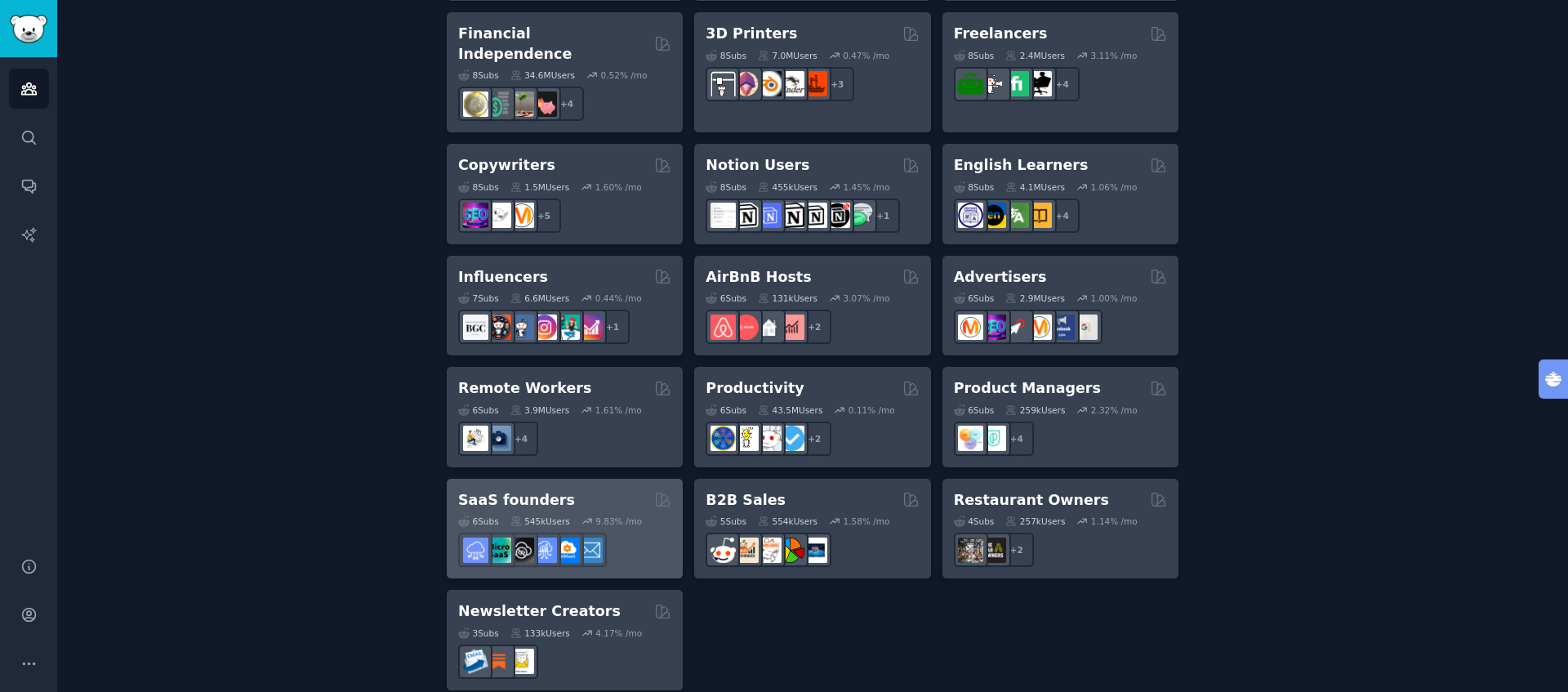
click at [599, 491] on div "SaaS founders" at bounding box center [564, 501] width 213 height 21
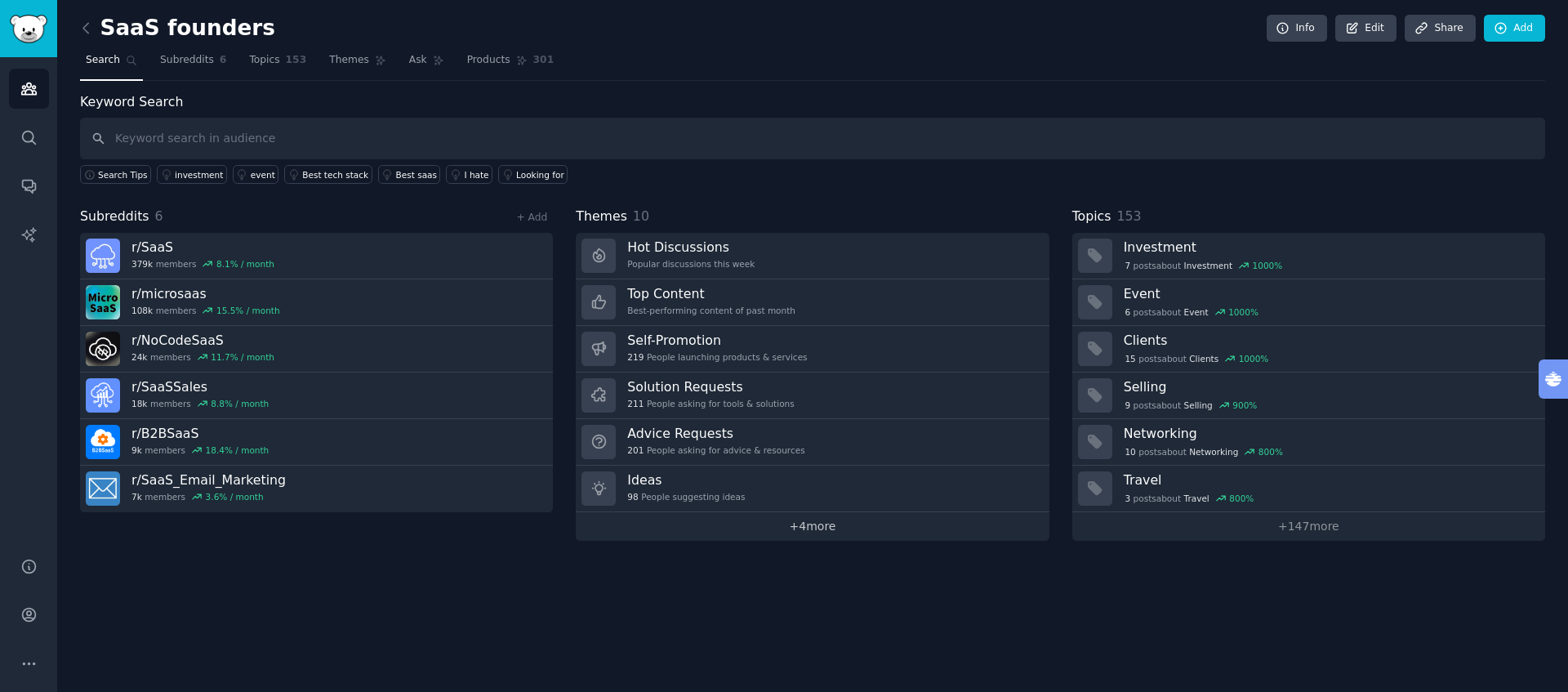
click at [808, 529] on link "+ 4 more" at bounding box center [812, 526] width 473 height 28
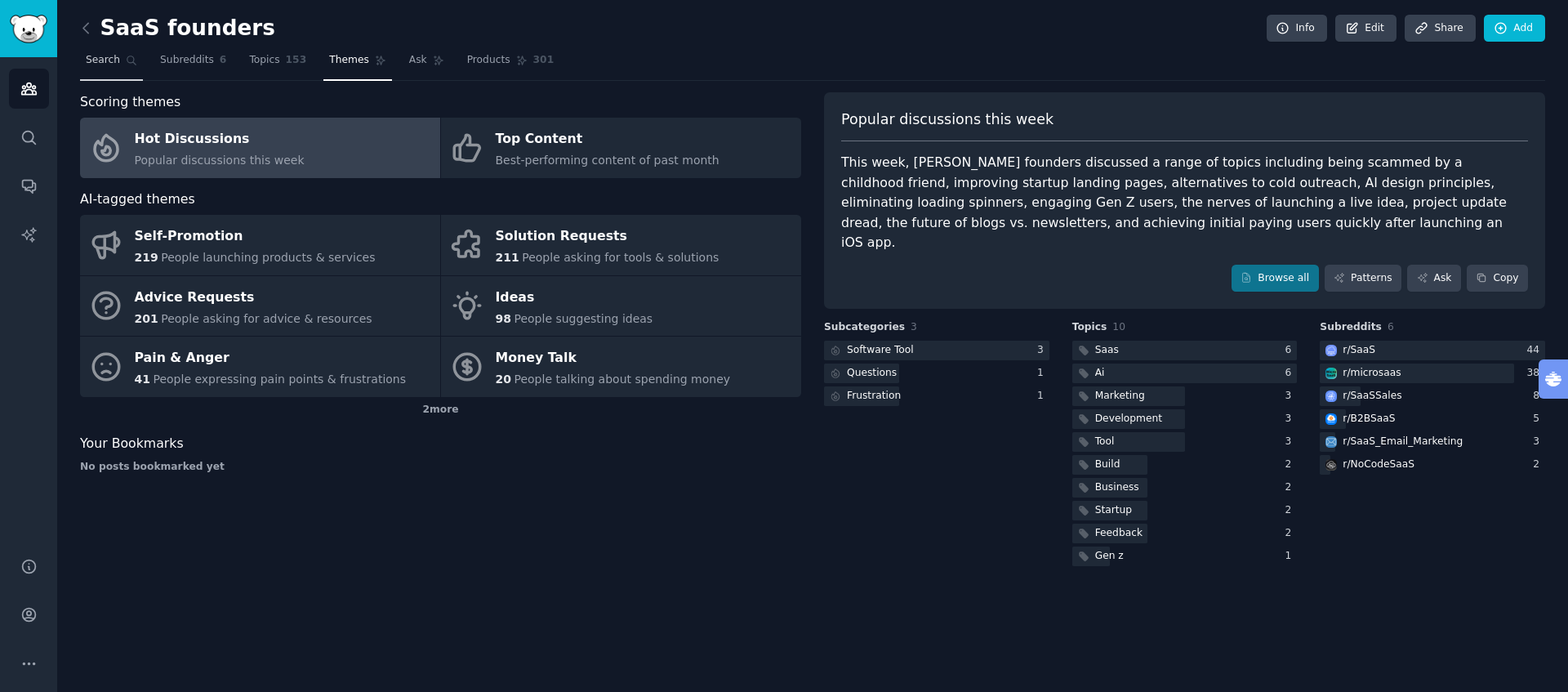
click at [120, 65] on link "Search" at bounding box center [111, 63] width 62 height 33
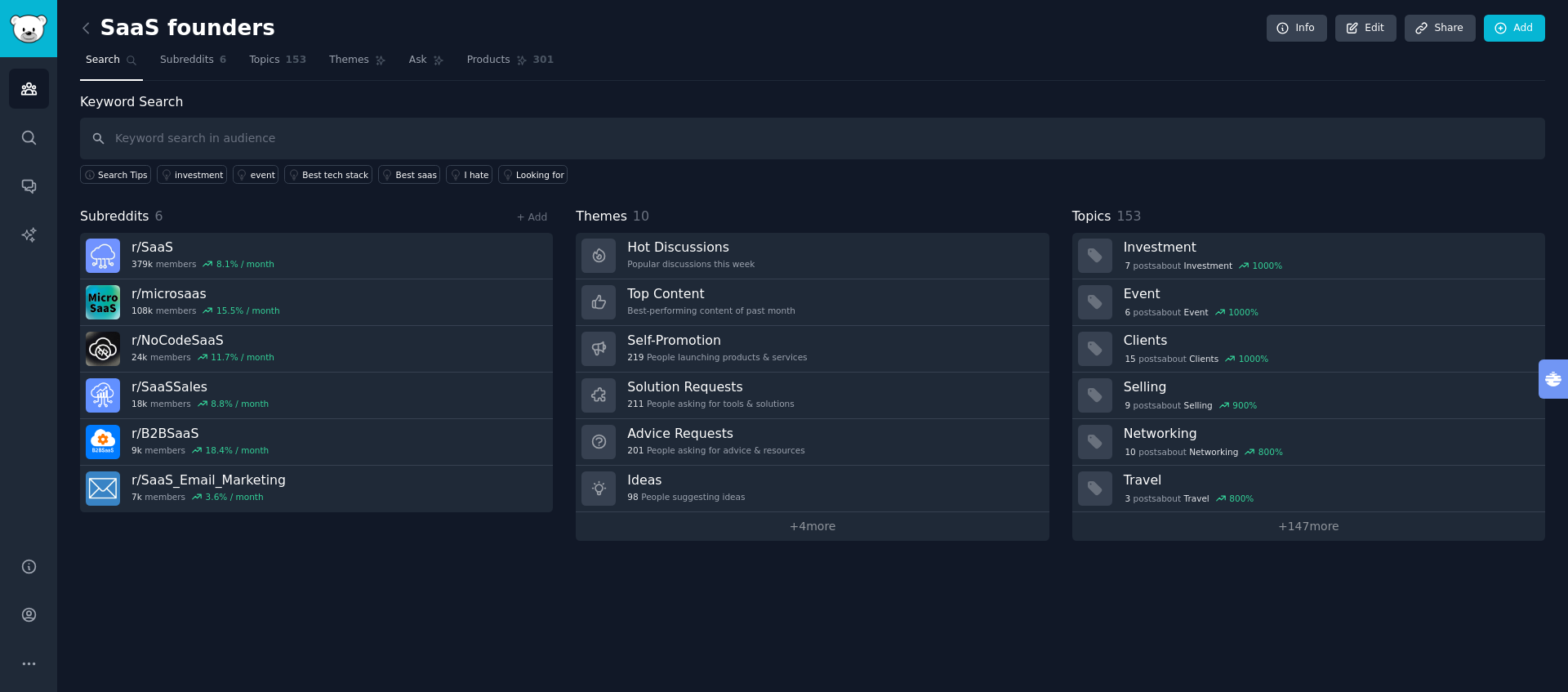
click at [181, 128] on input "text" at bounding box center [813, 138] width 1465 height 42
type input "international expansion"
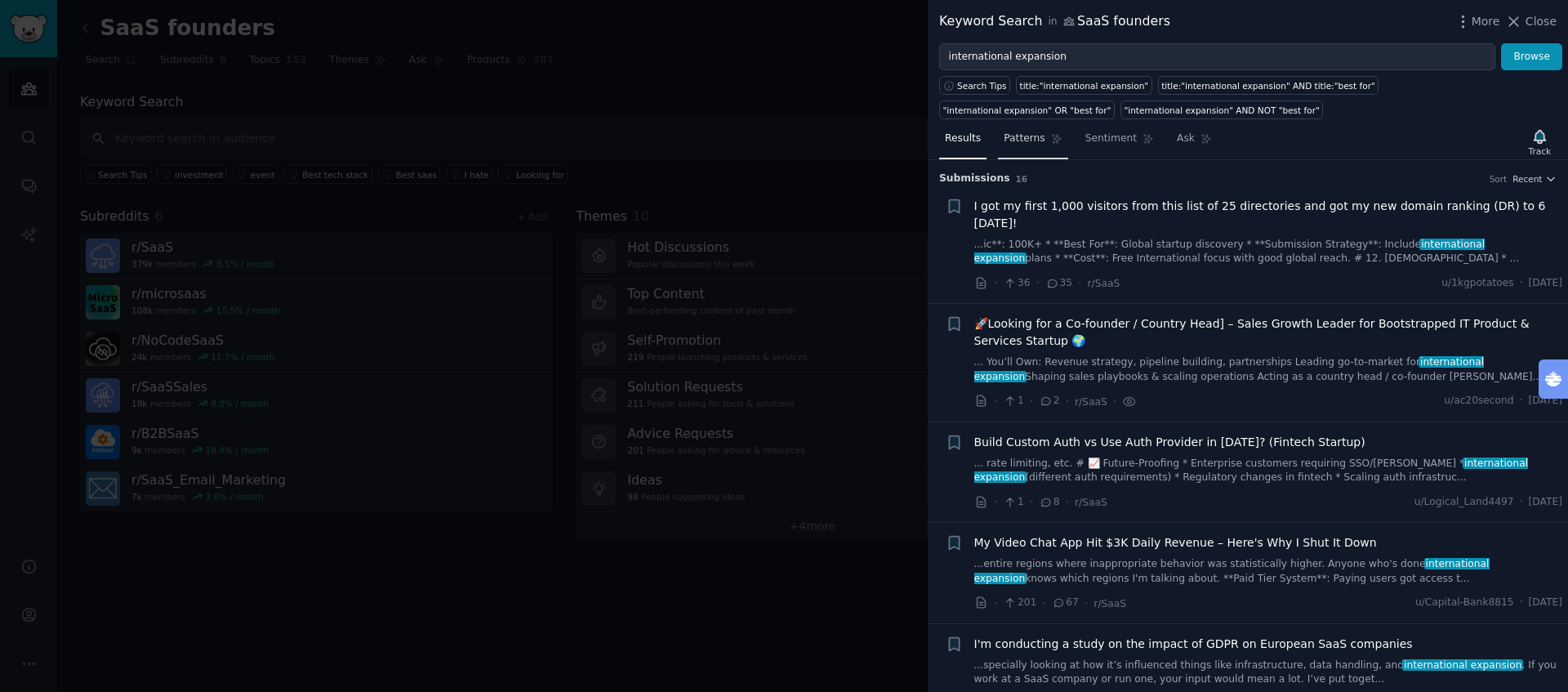
click at [1024, 146] on link "Patterns" at bounding box center [1032, 142] width 69 height 33
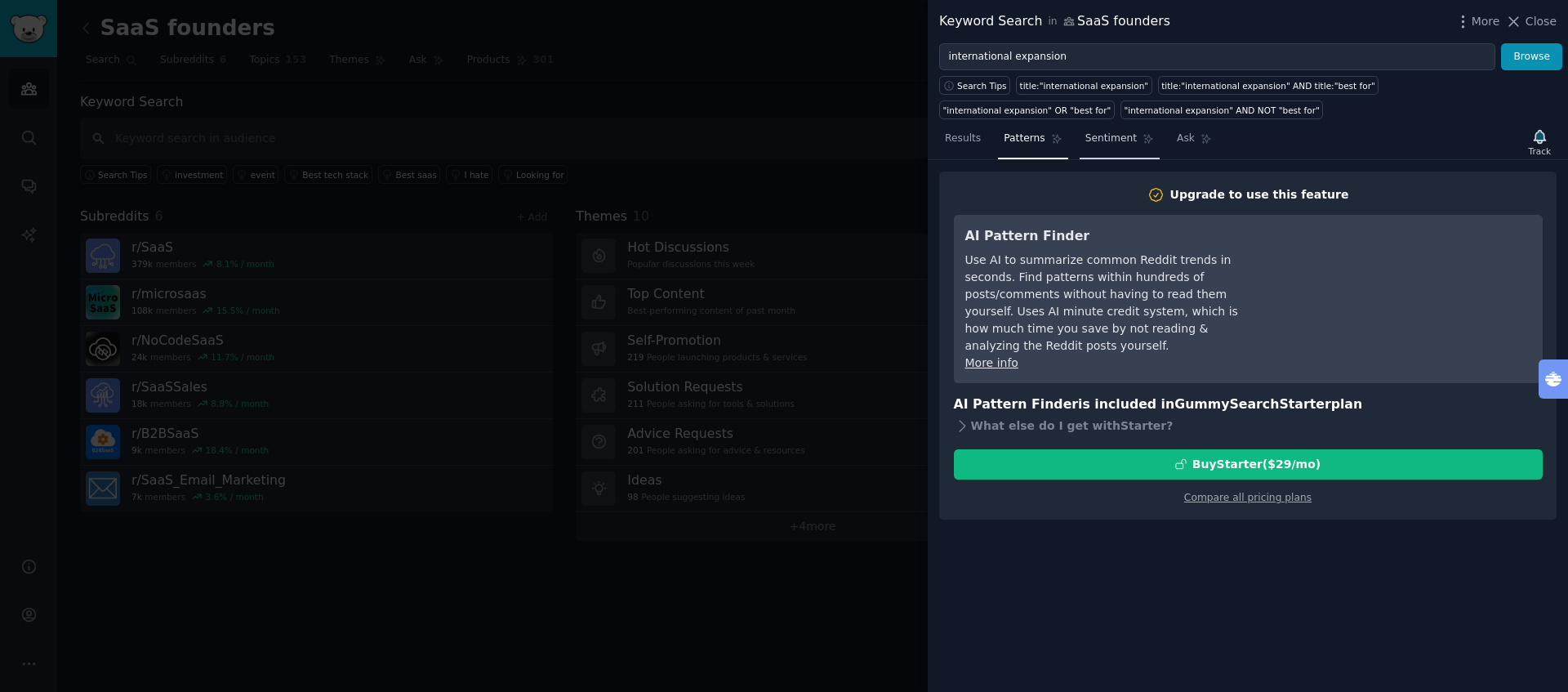
click at [1096, 142] on span "Sentiment" at bounding box center [1111, 139] width 51 height 15
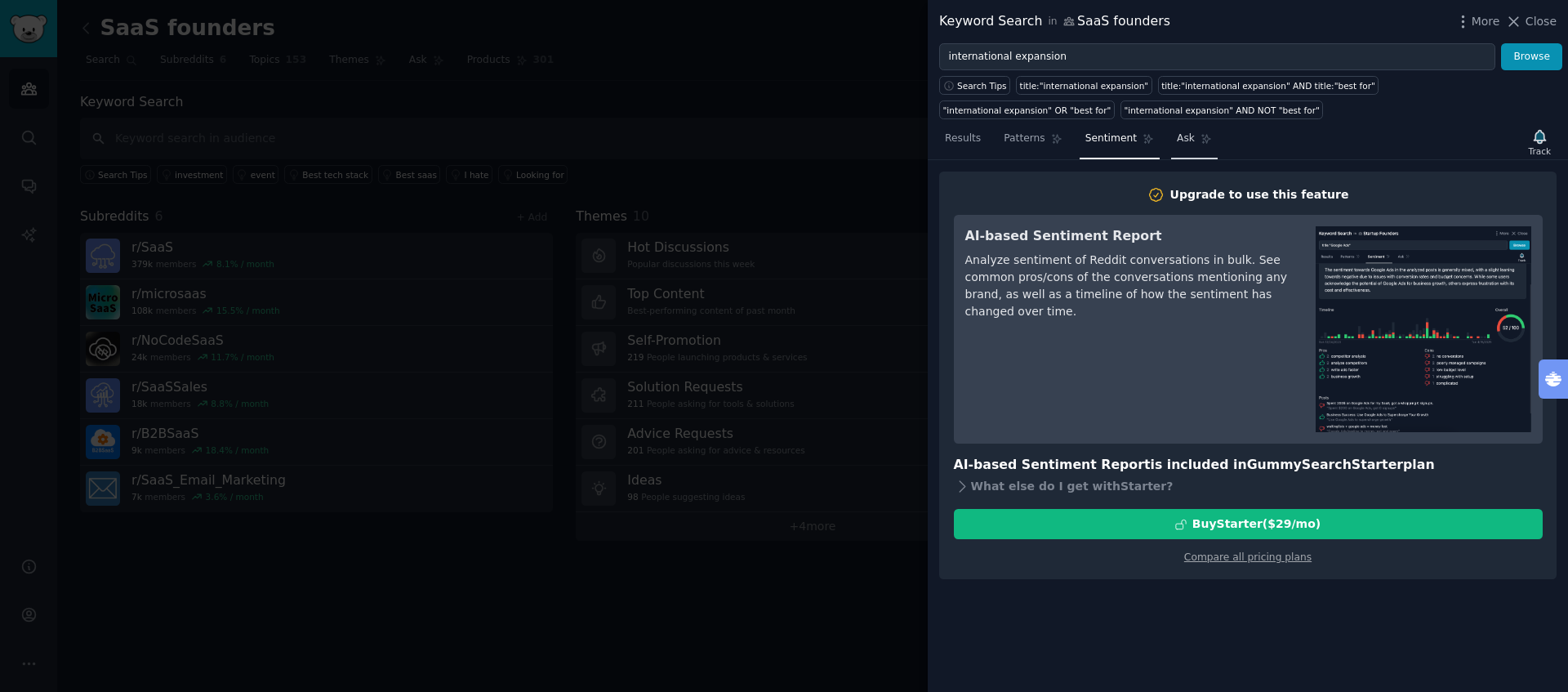
click at [1182, 139] on span "Ask" at bounding box center [1185, 139] width 18 height 15
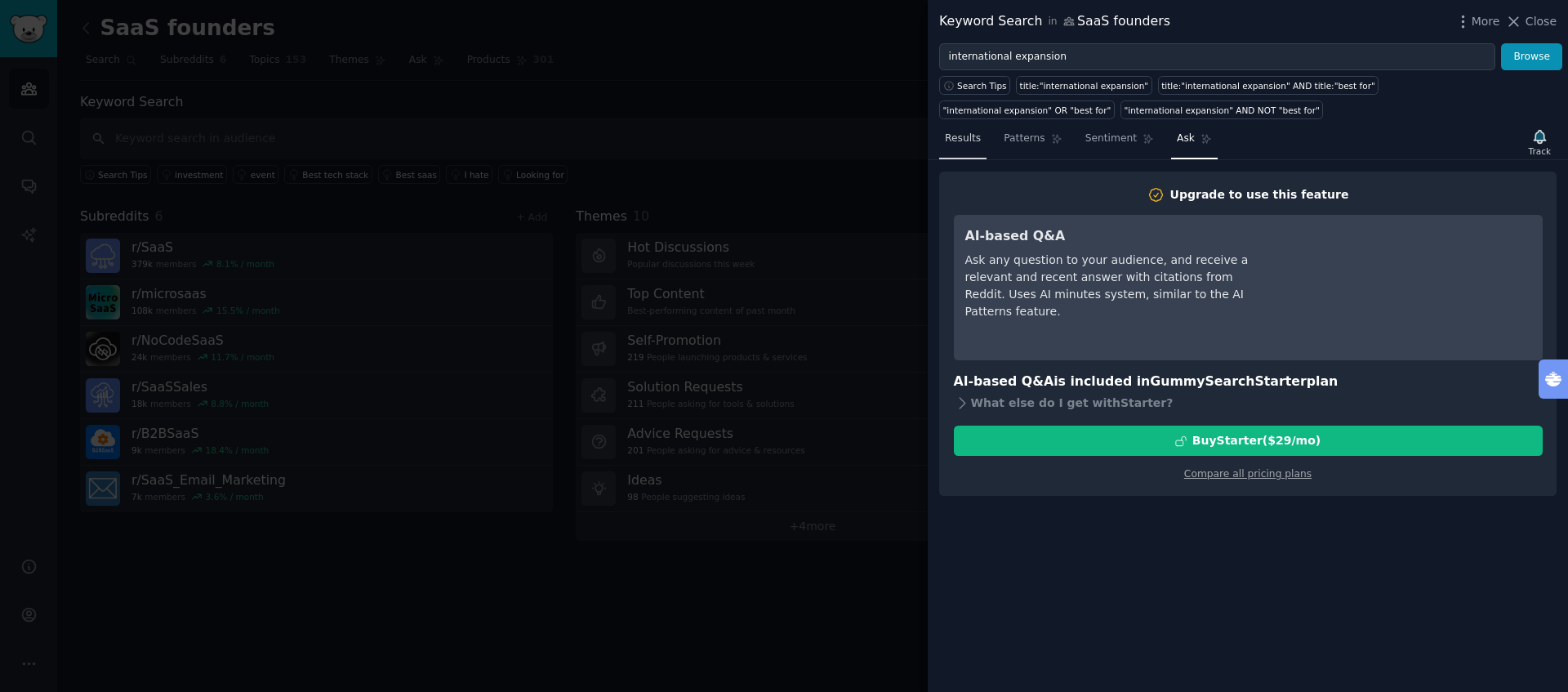
click at [953, 131] on link "Results" at bounding box center [963, 142] width 47 height 33
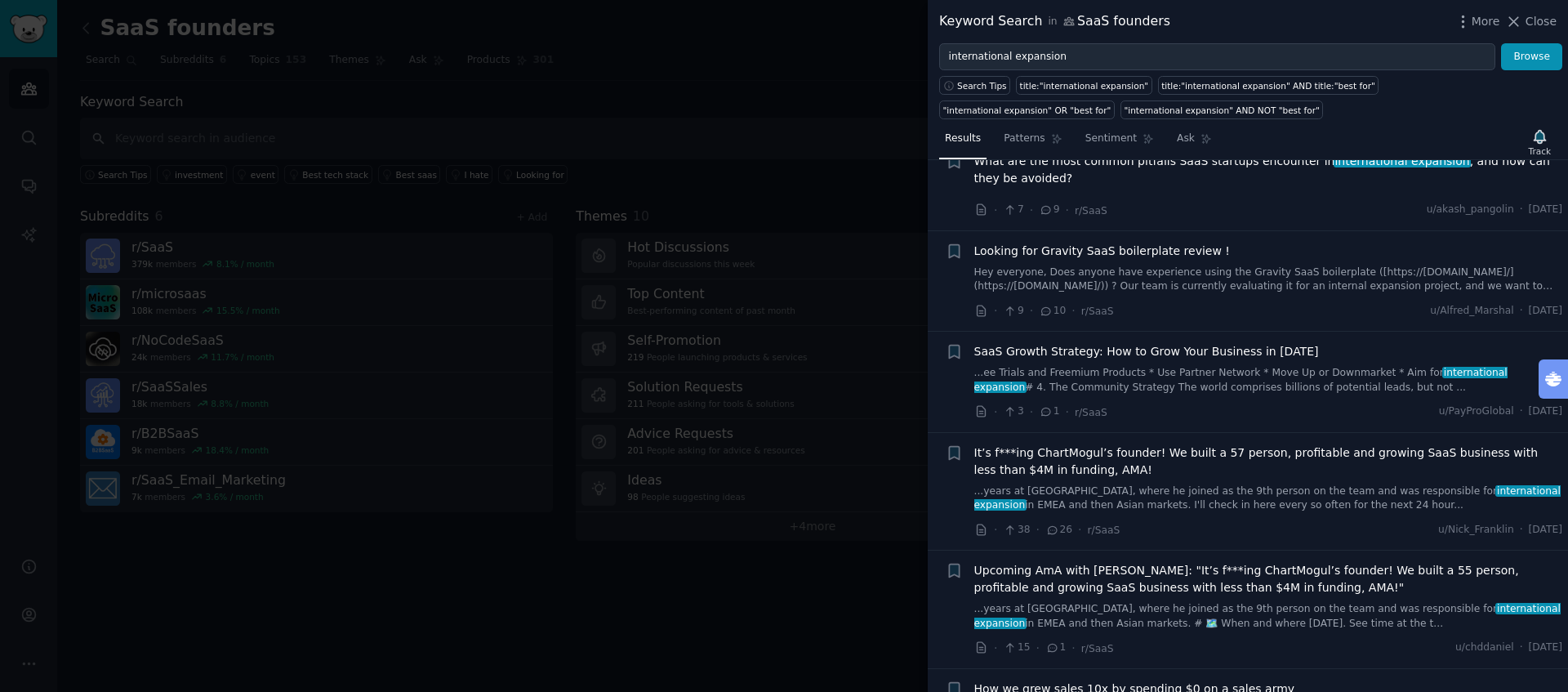
scroll to position [1152, 0]
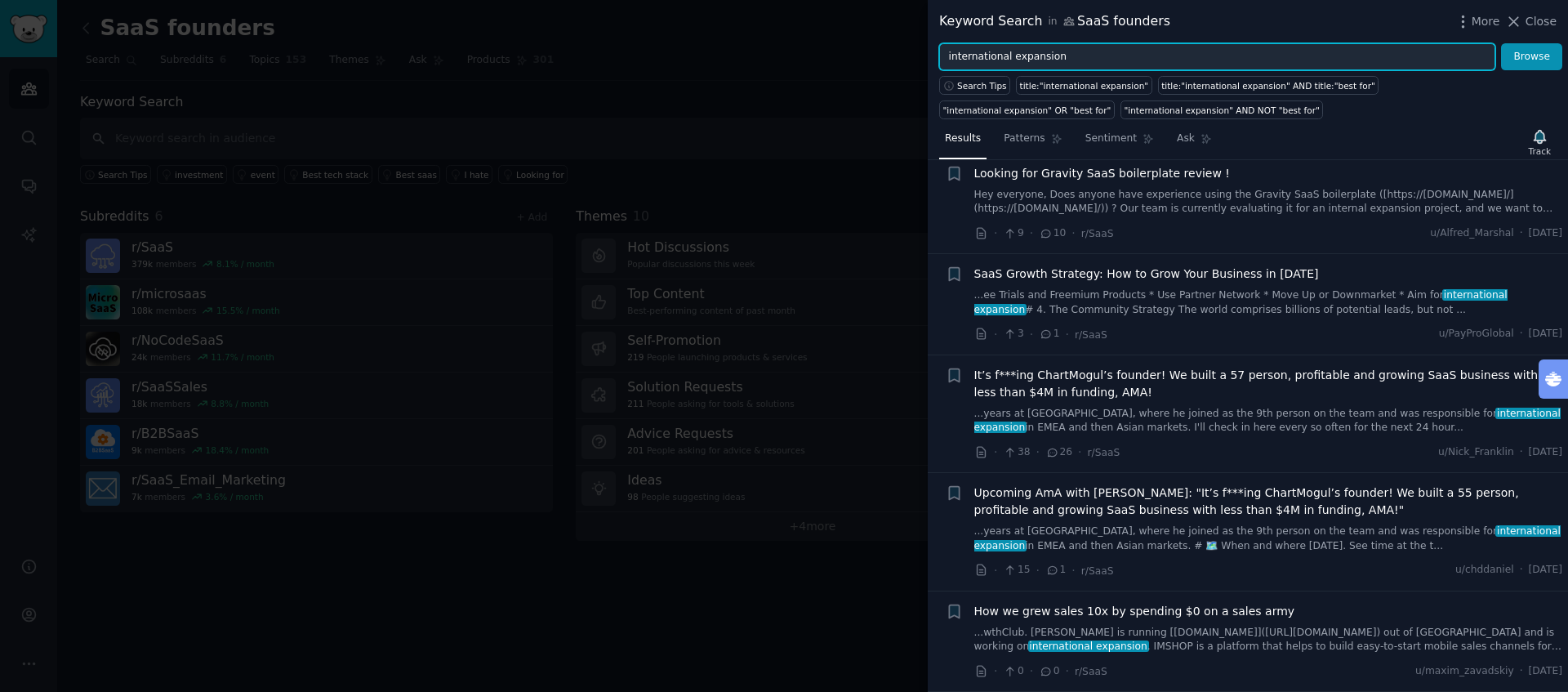
click at [997, 52] on input "international expansion" at bounding box center [1218, 57] width 556 height 27
click at [1501, 44] on button "Browse" at bounding box center [1532, 57] width 62 height 27
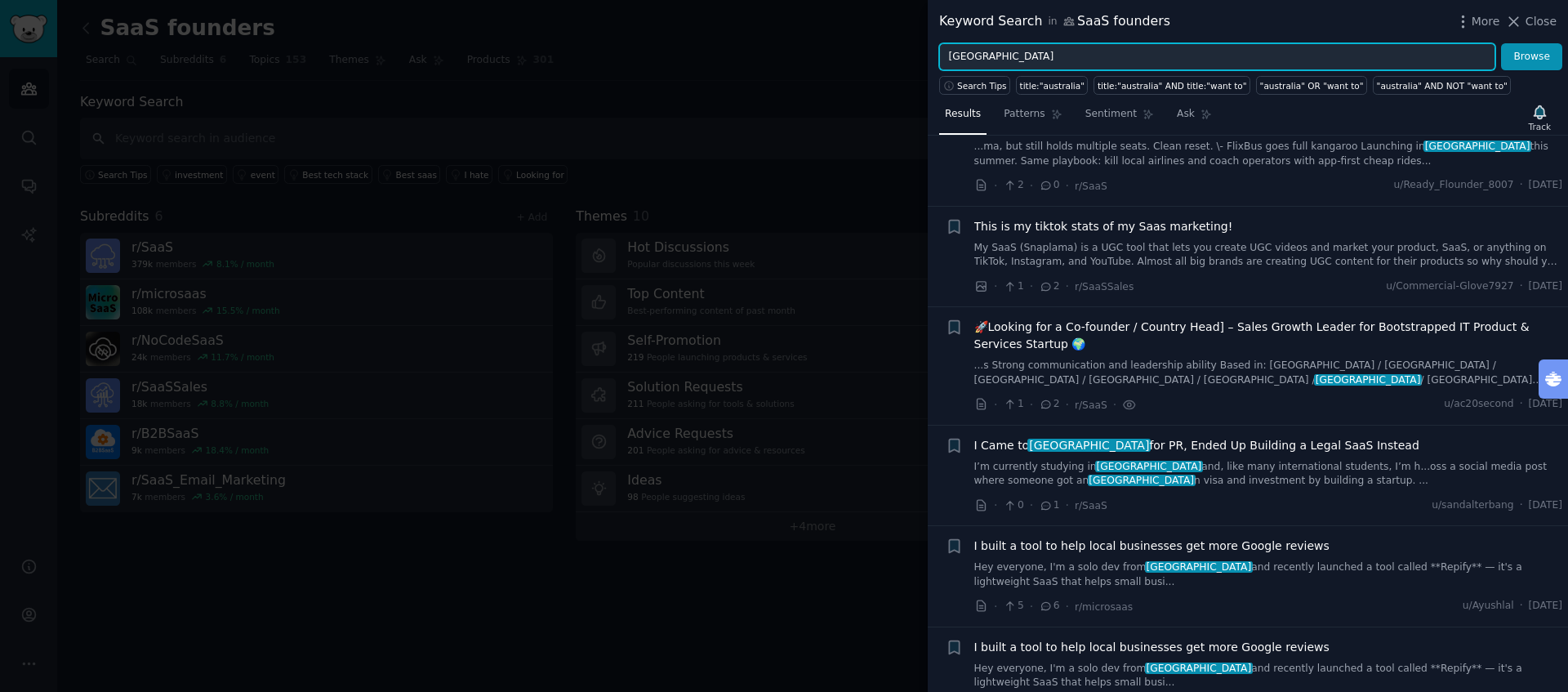
scroll to position [1679, 0]
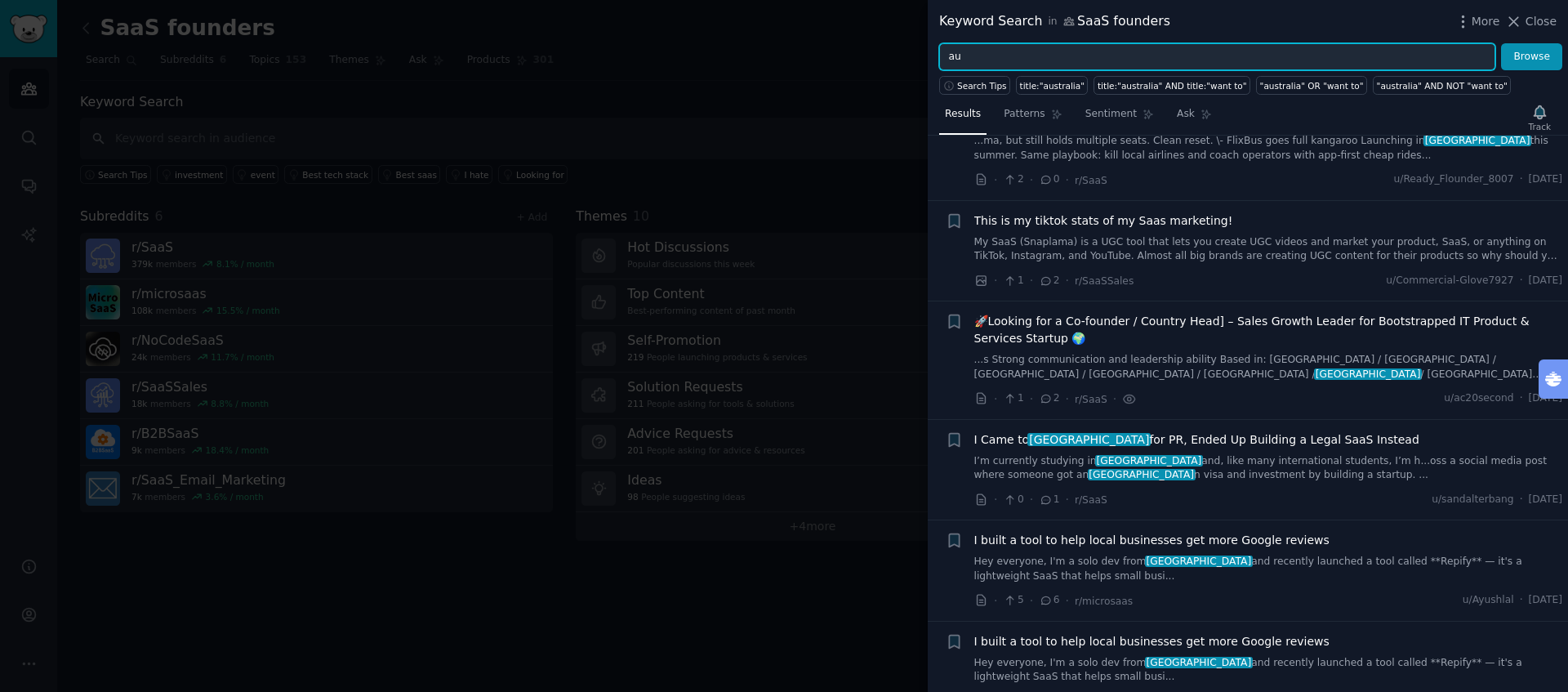
type input "a"
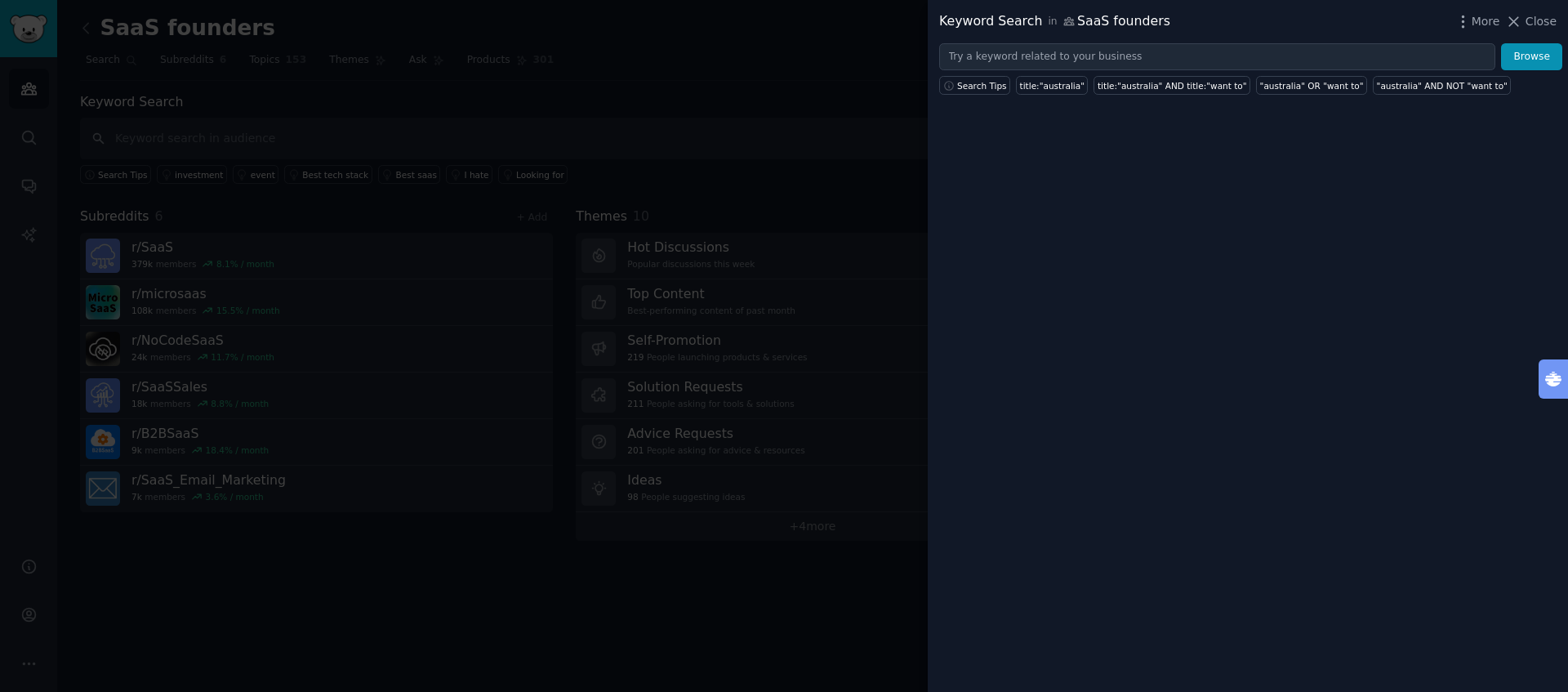
click at [546, 85] on div at bounding box center [784, 346] width 1568 height 692
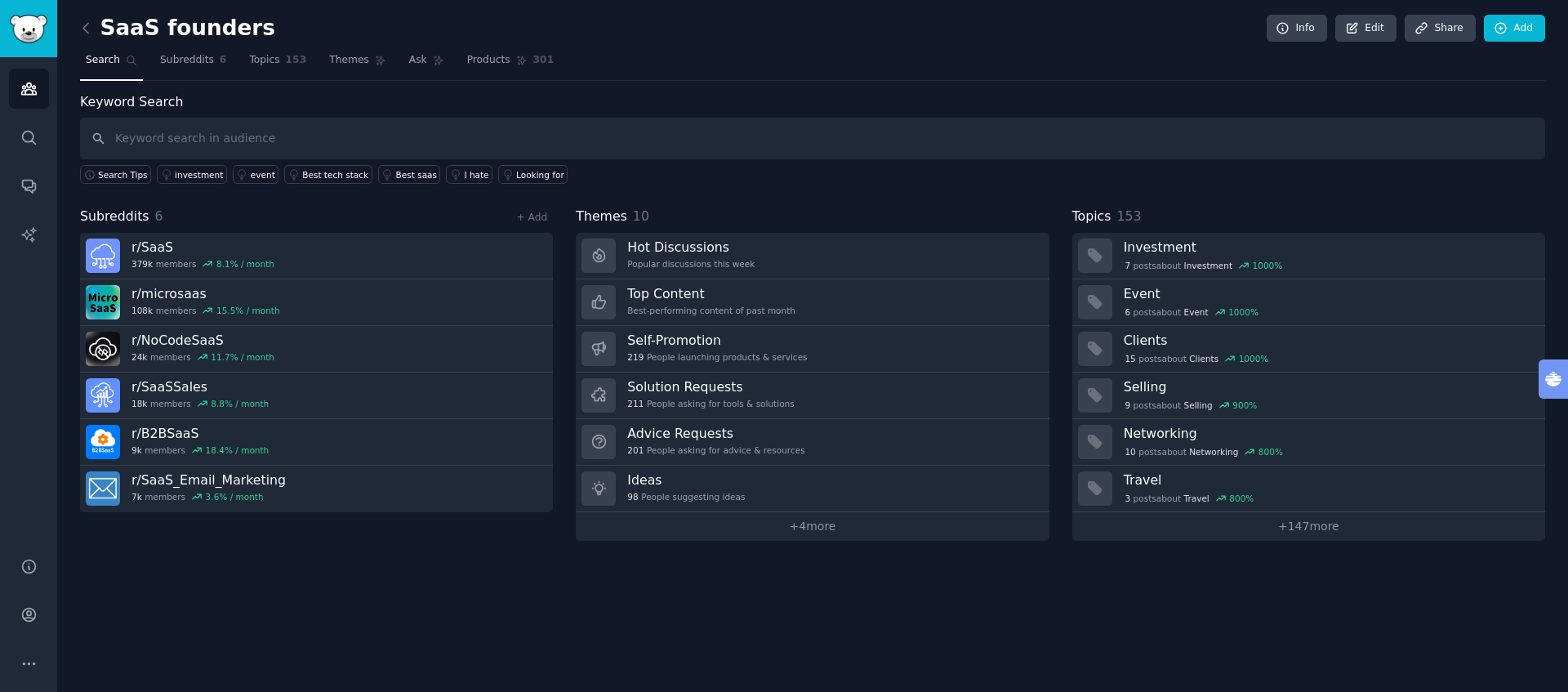
click at [761, 528] on link "+ 4 more" at bounding box center [812, 526] width 473 height 28
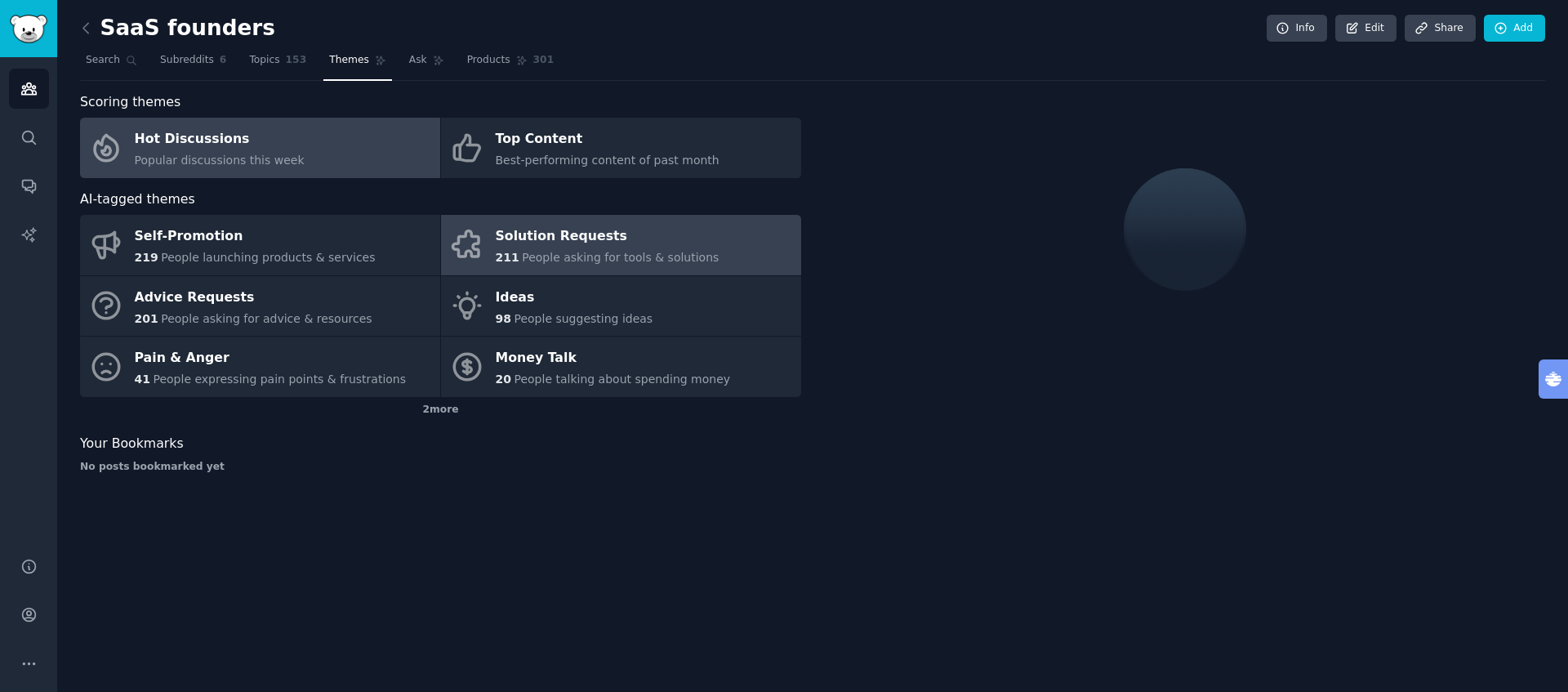
click at [557, 253] on span "People asking for tools & solutions" at bounding box center [621, 257] width 197 height 13
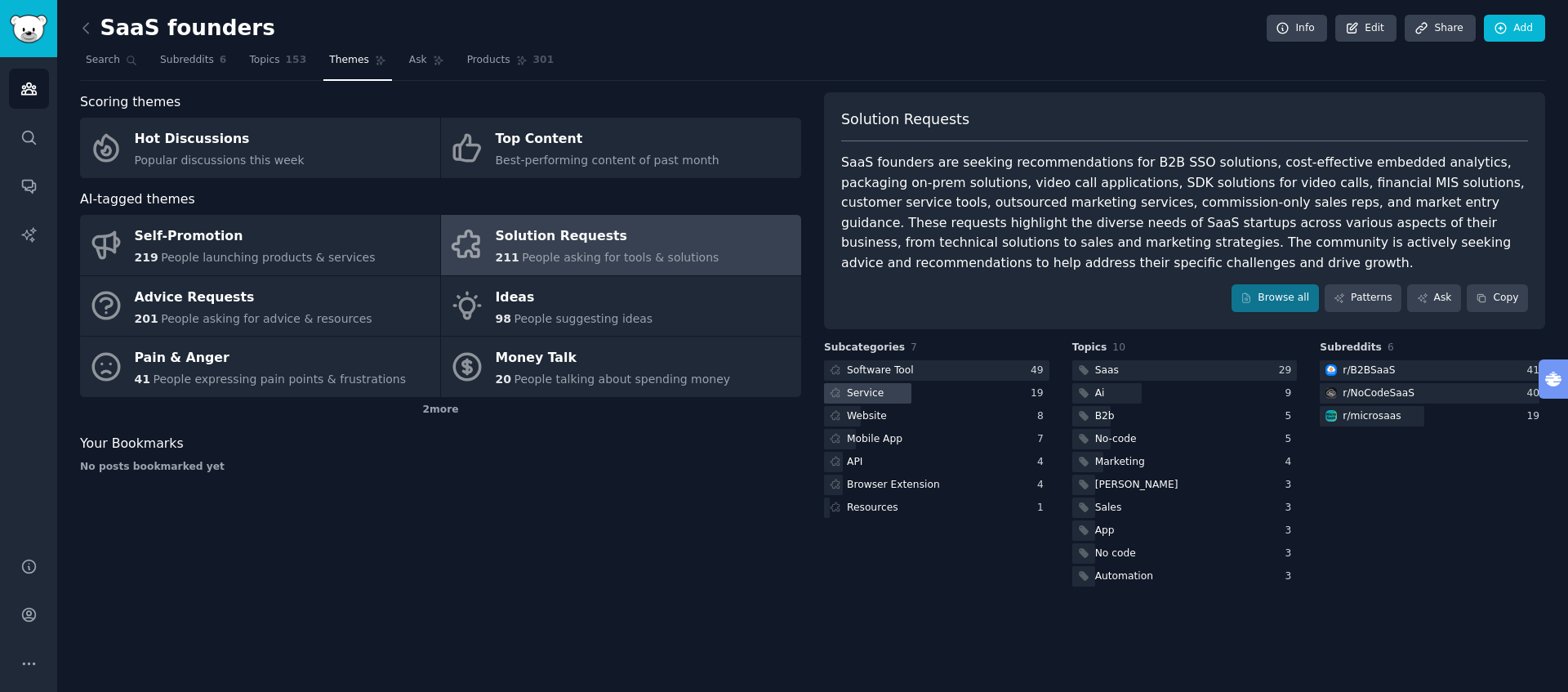
click at [878, 397] on div "Service" at bounding box center [865, 393] width 37 height 15
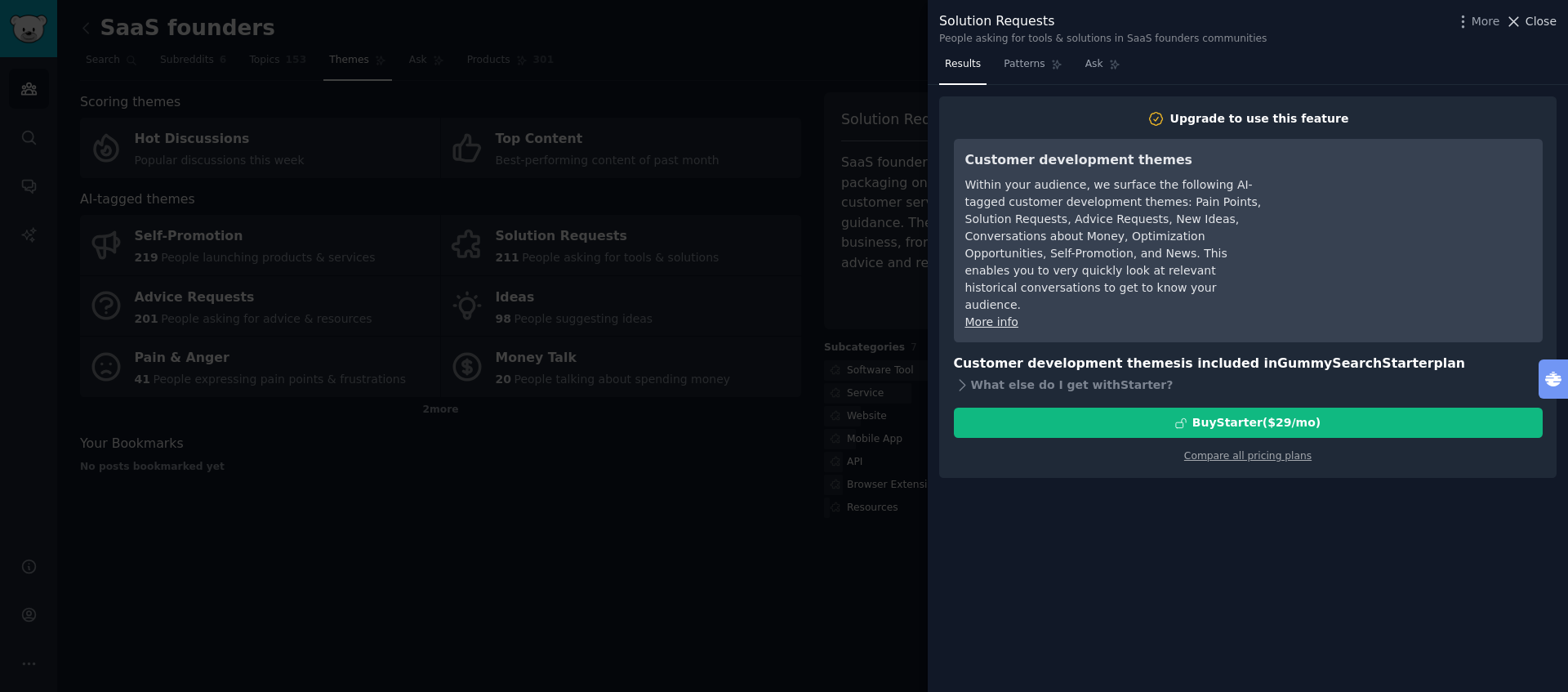
click at [1514, 21] on icon at bounding box center [1515, 21] width 9 height 9
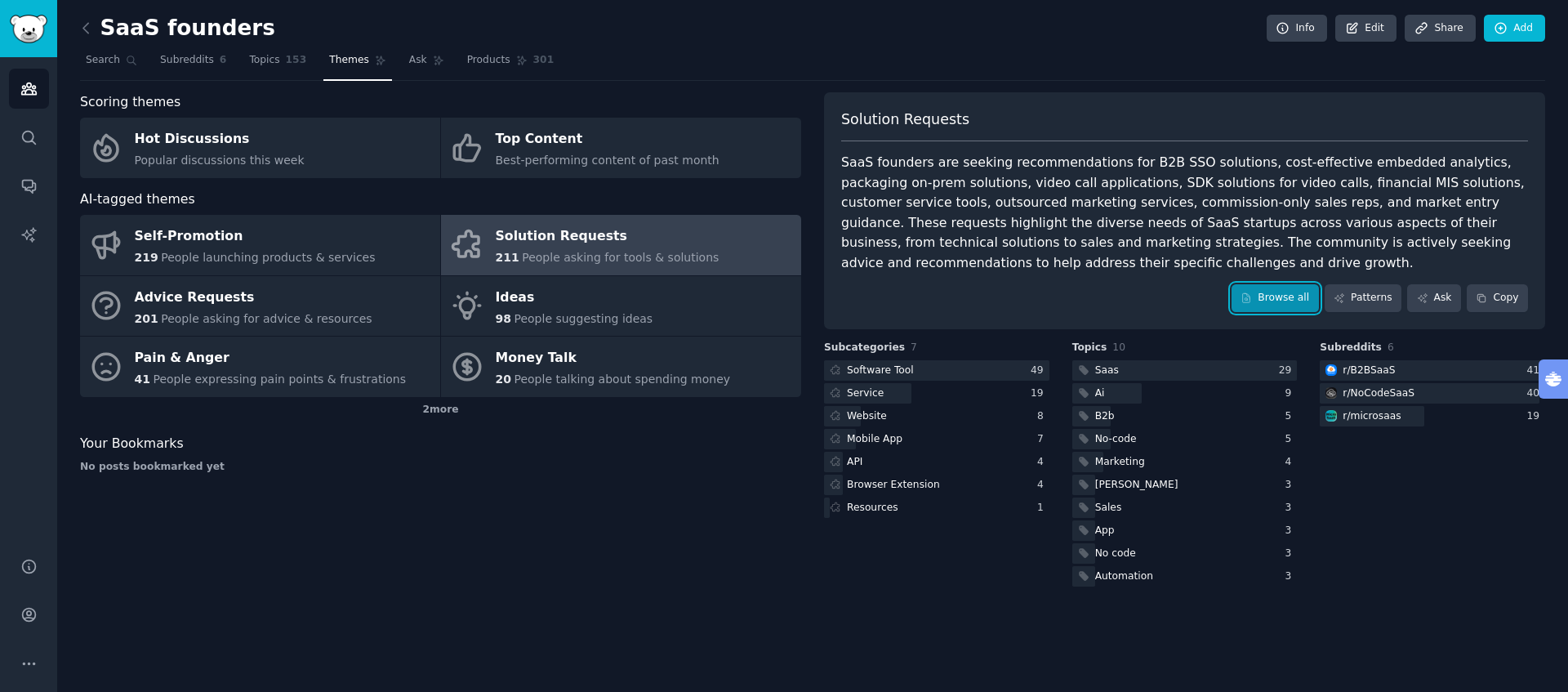
click at [1298, 297] on link "Browse all" at bounding box center [1275, 298] width 87 height 27
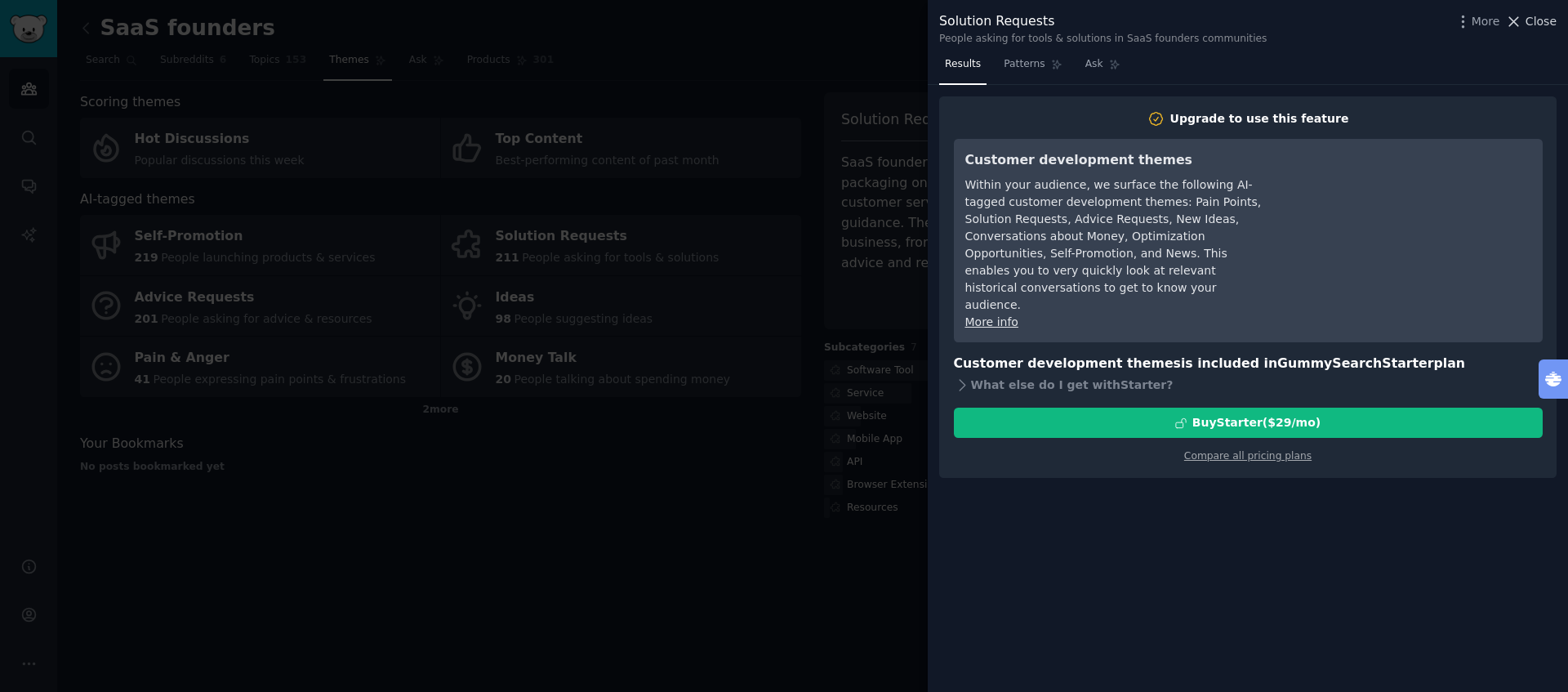
click at [1535, 26] on span "Close" at bounding box center [1541, 21] width 31 height 17
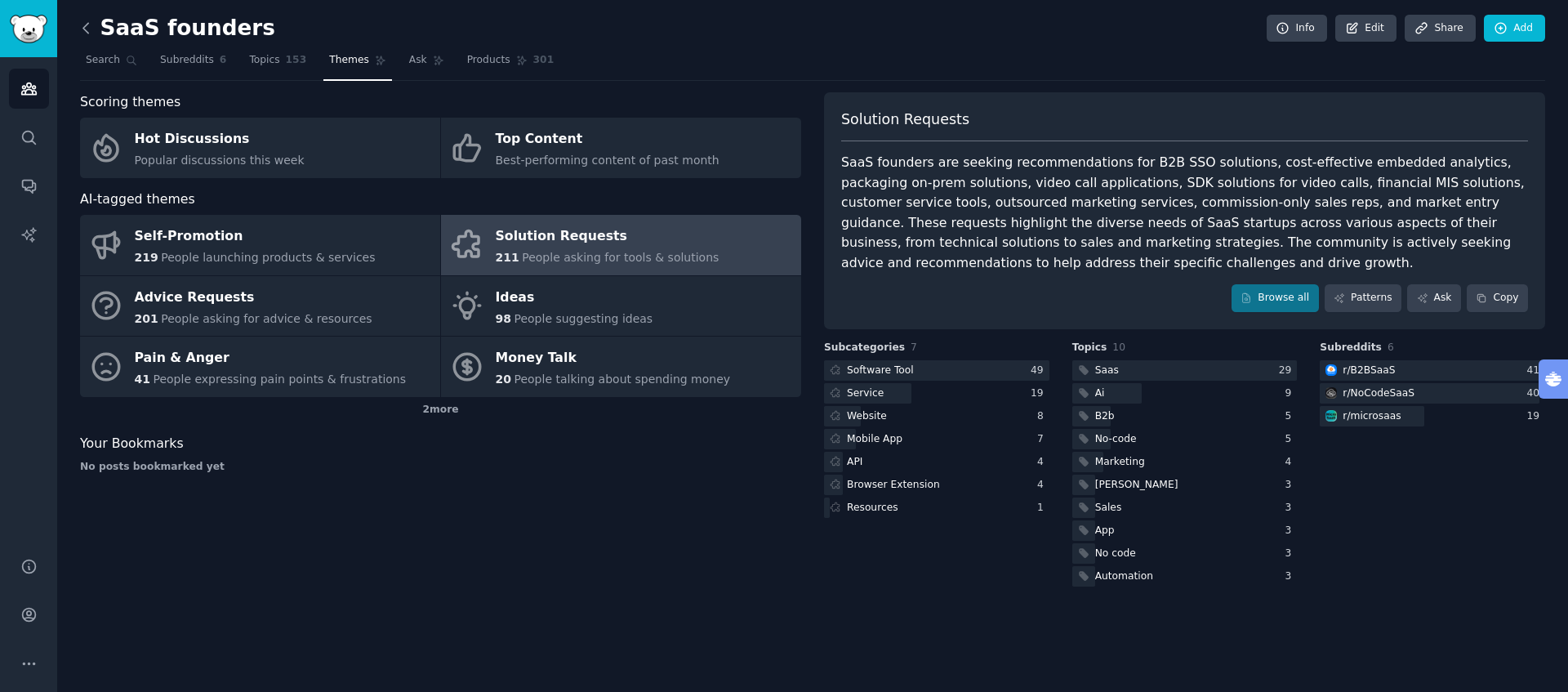
click at [86, 33] on icon at bounding box center [86, 28] width 17 height 17
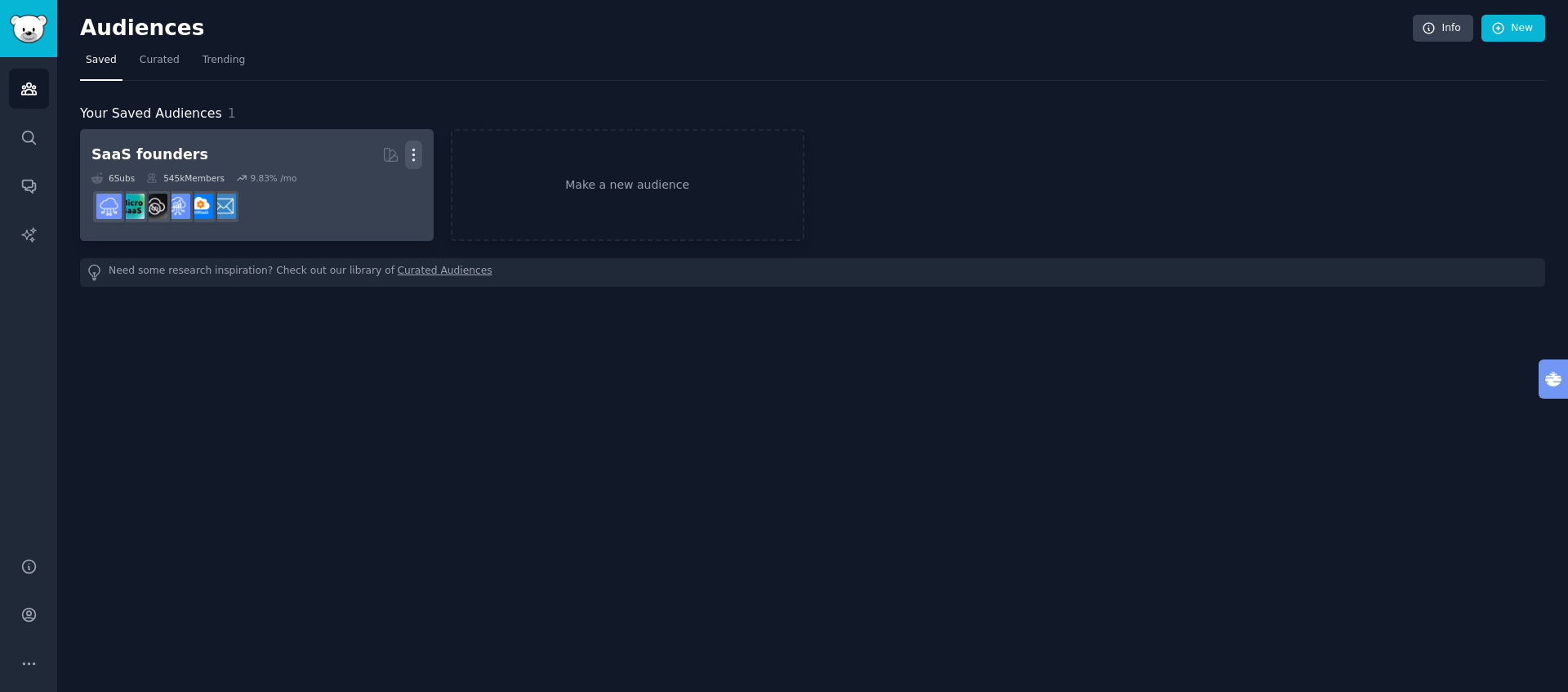
click at [418, 156] on icon "button" at bounding box center [413, 155] width 17 height 17
click at [377, 186] on p "Delete" at bounding box center [369, 189] width 38 height 17
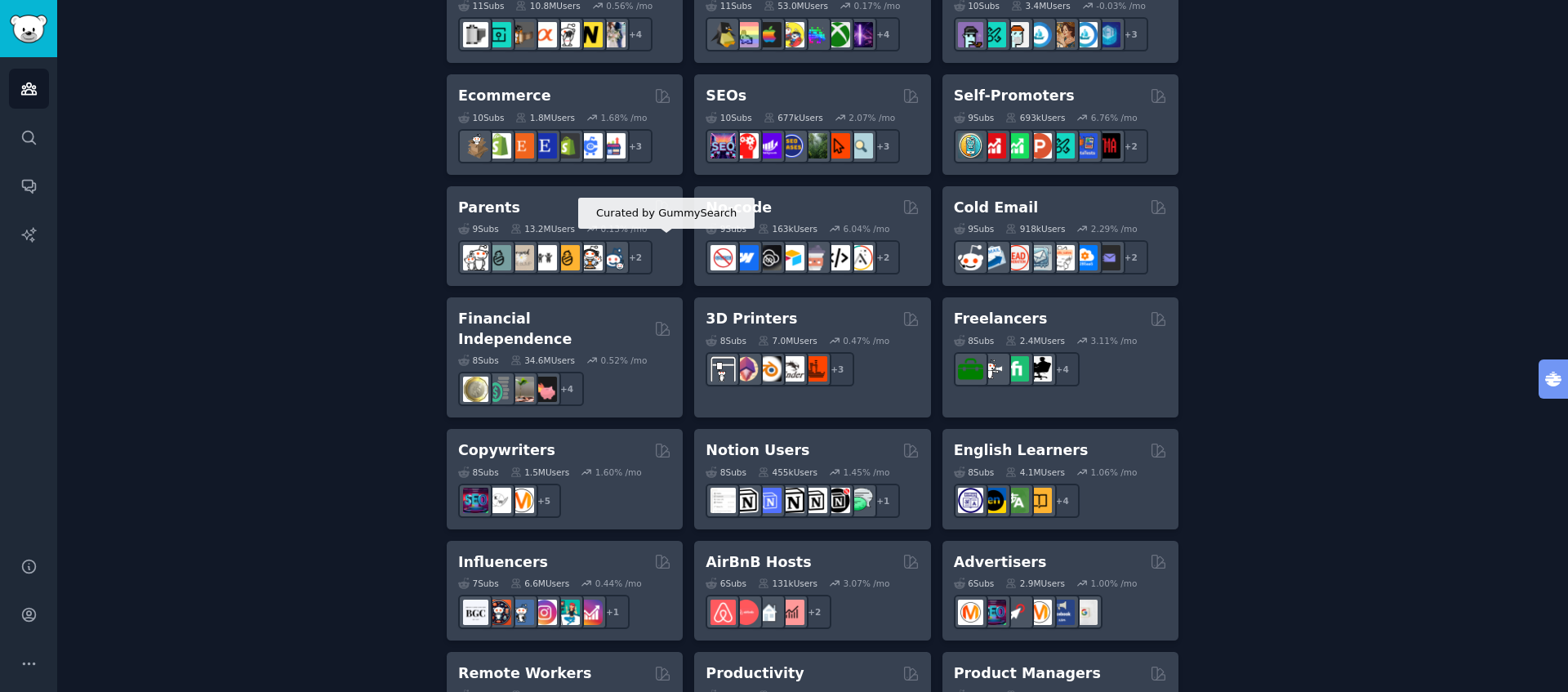
scroll to position [910, 0]
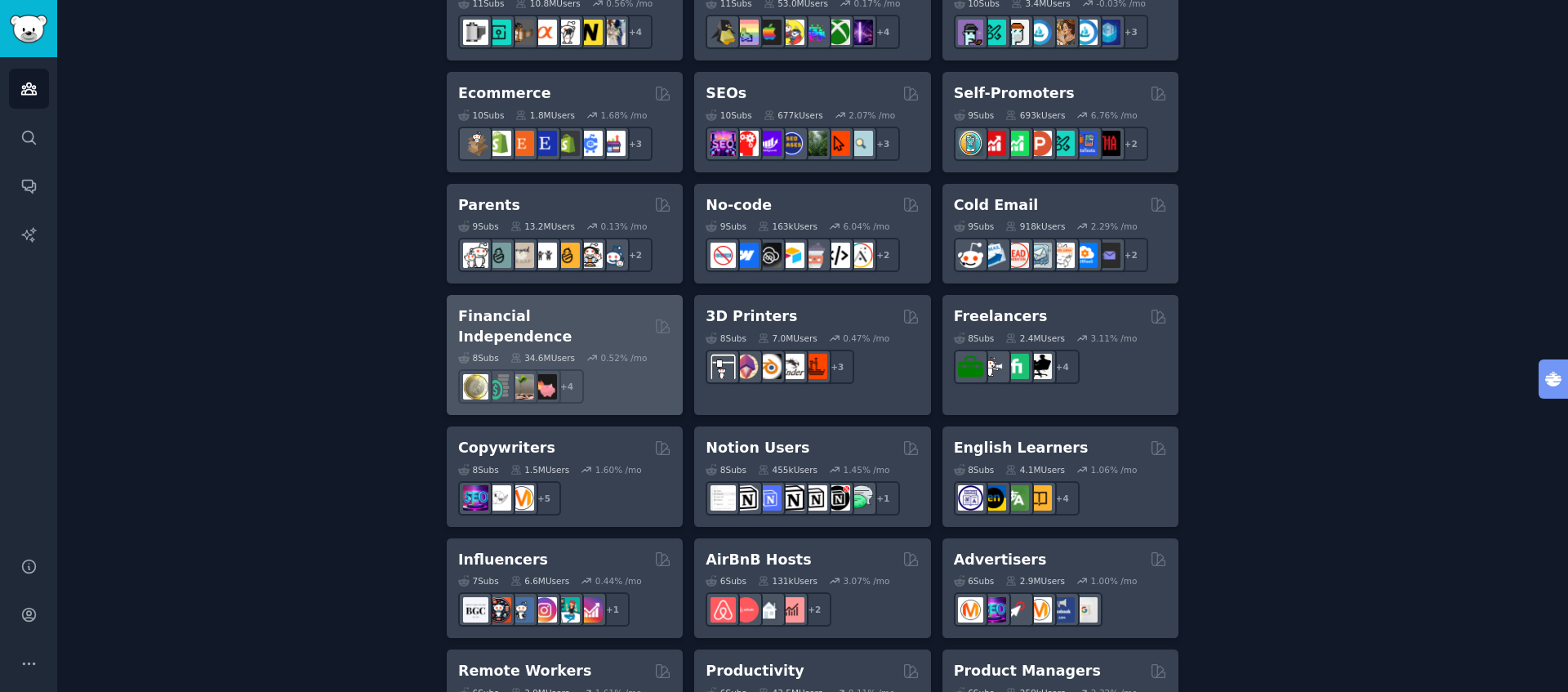
click at [633, 312] on div "Financial Independence" at bounding box center [564, 326] width 213 height 40
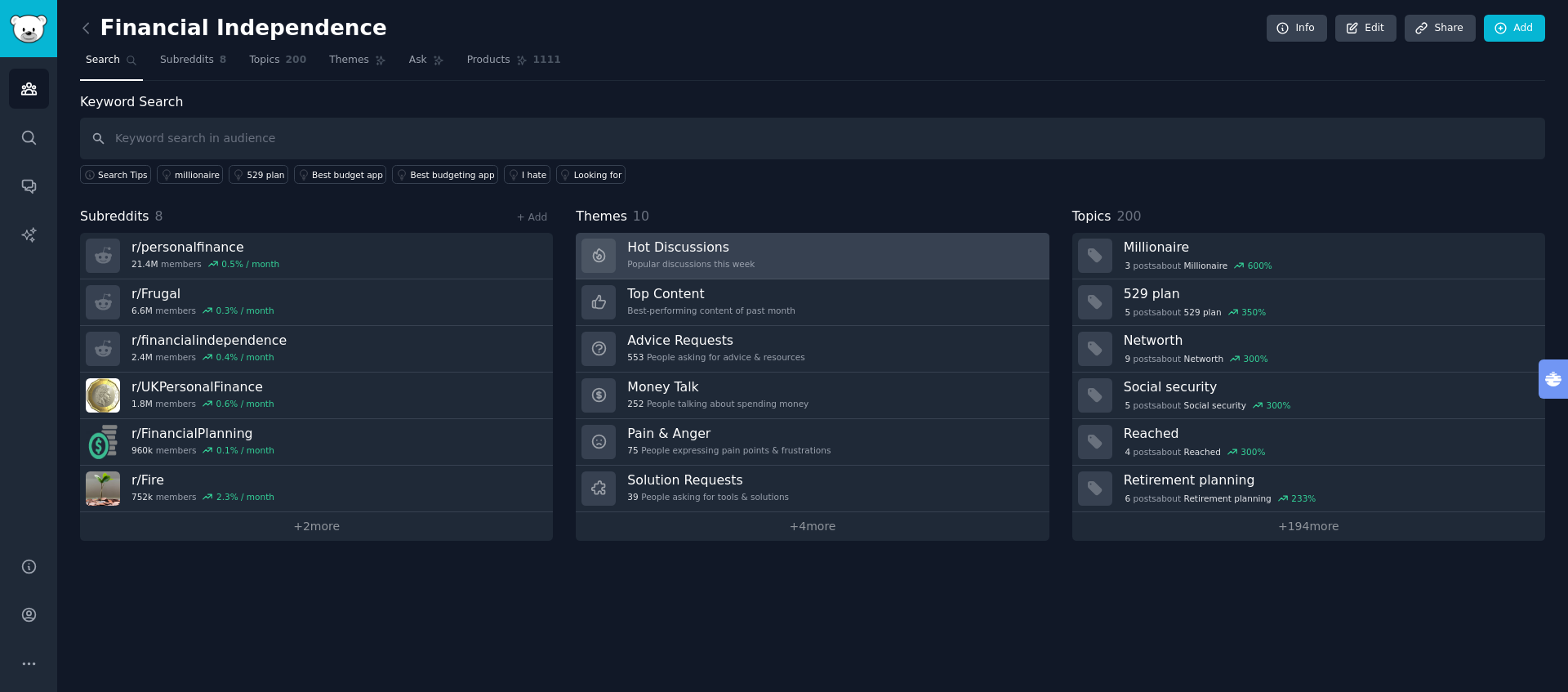
click at [712, 253] on h3 "Hot Discussions" at bounding box center [691, 248] width 128 height 17
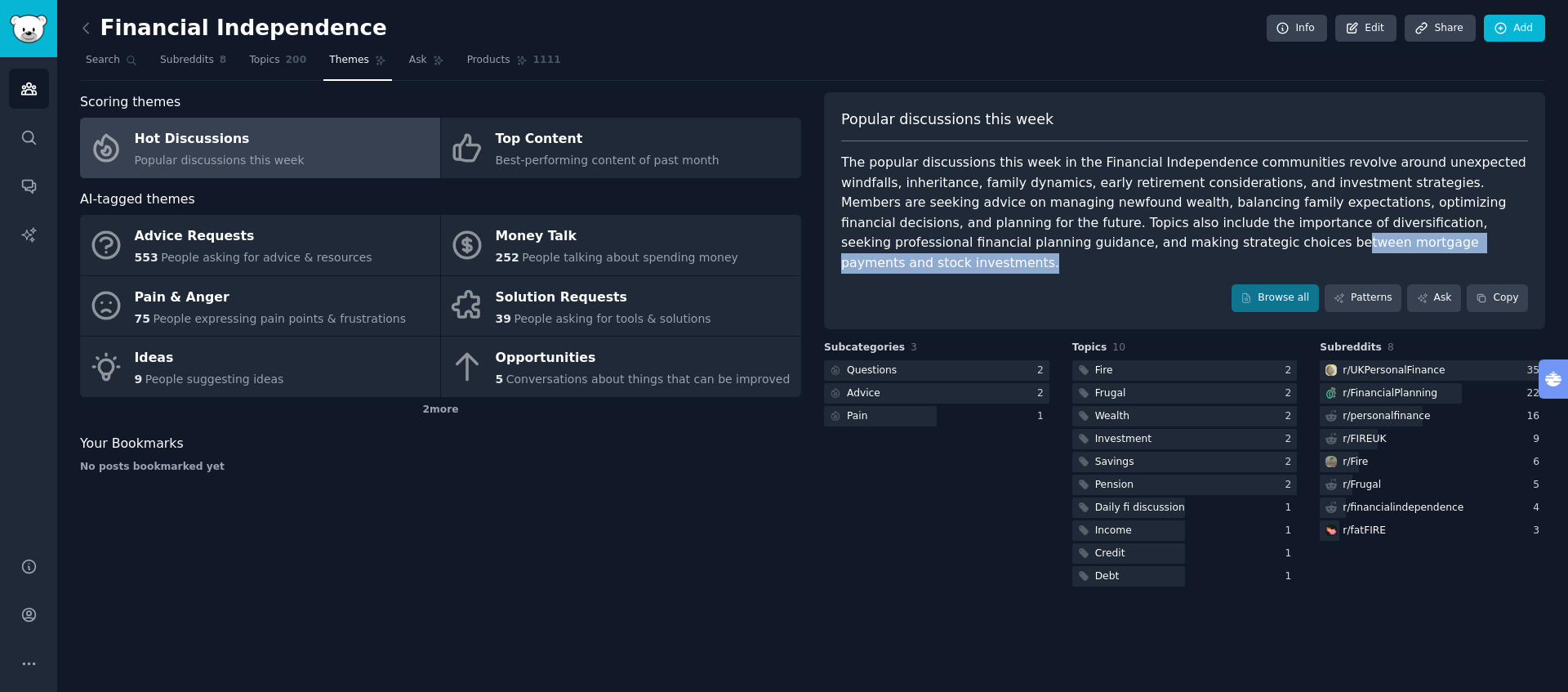
drag, startPoint x: 1004, startPoint y: 239, endPoint x: 1306, endPoint y: 244, distance: 302.0
click at [1306, 244] on div "The popular discussions this week in the Financial Independence communities rev…" at bounding box center [1185, 212] width 687 height 120
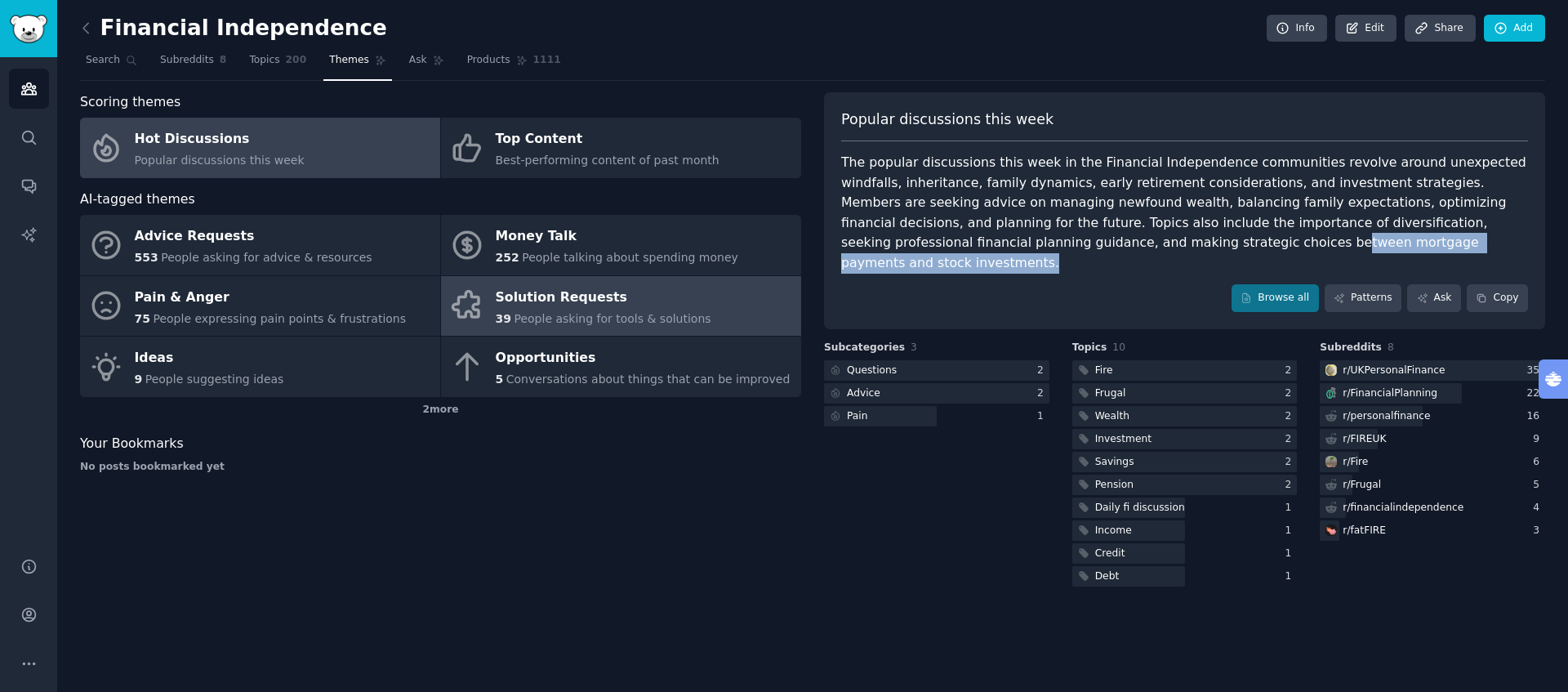
click at [652, 315] on span "People asking for tools & solutions" at bounding box center [612, 319] width 197 height 13
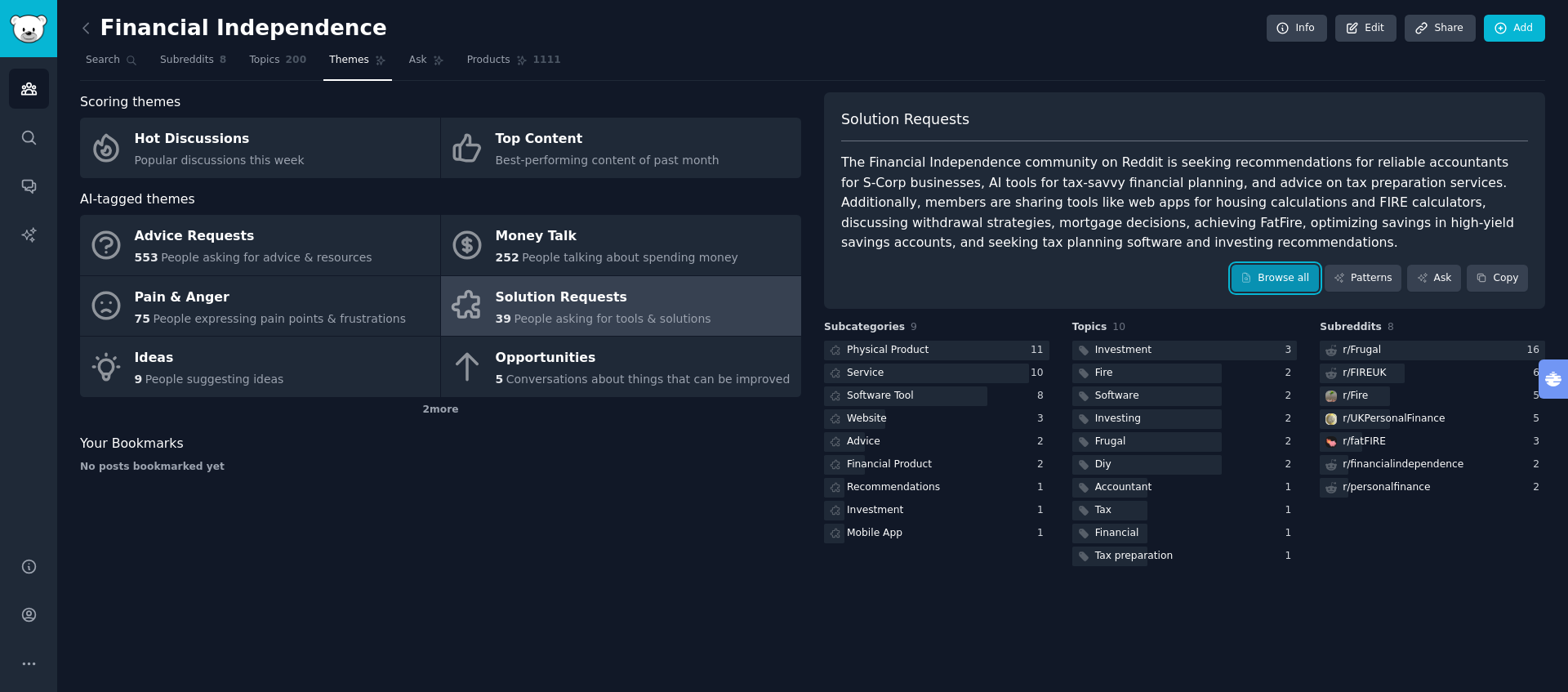
click at [1295, 283] on link "Browse all" at bounding box center [1275, 278] width 87 height 27
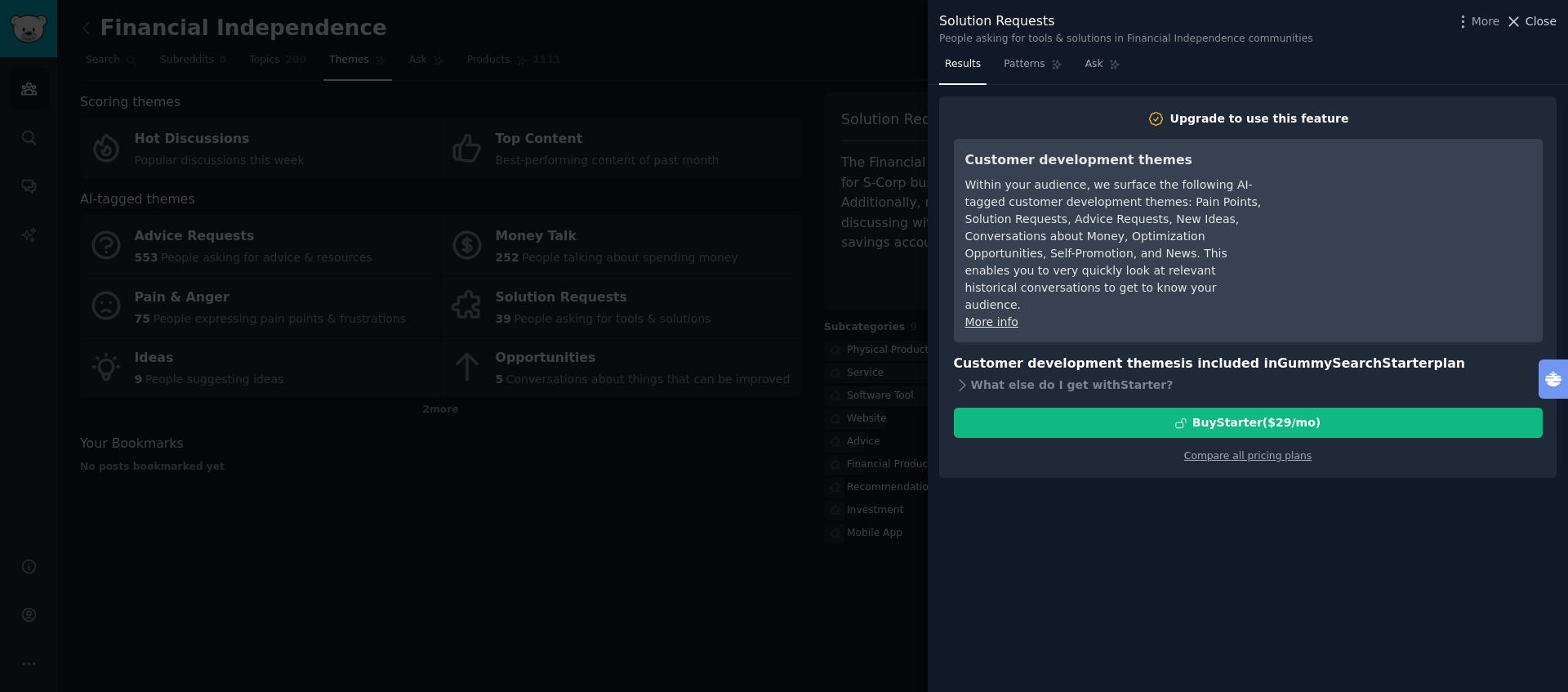
click at [1542, 27] on span "Close" at bounding box center [1541, 21] width 31 height 17
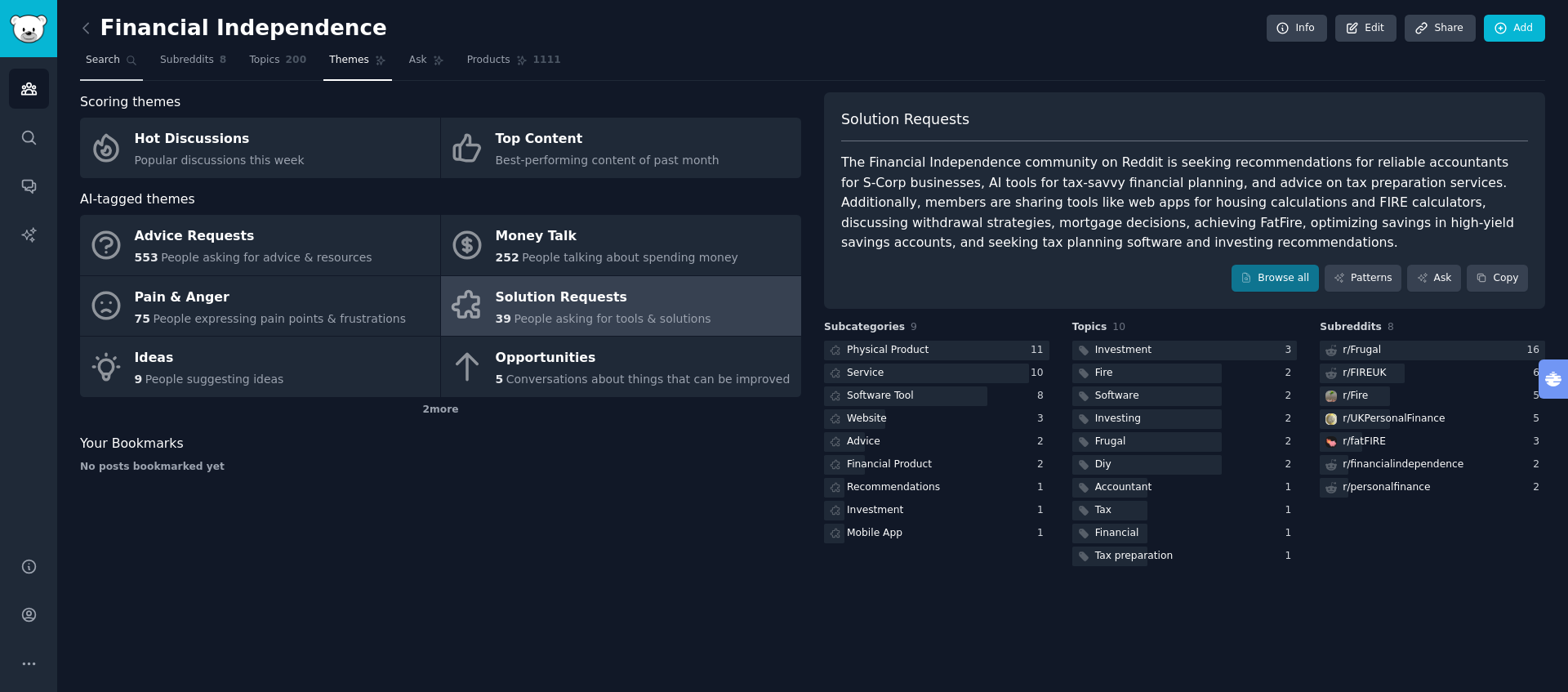
click at [116, 64] on span "Search" at bounding box center [103, 60] width 34 height 15
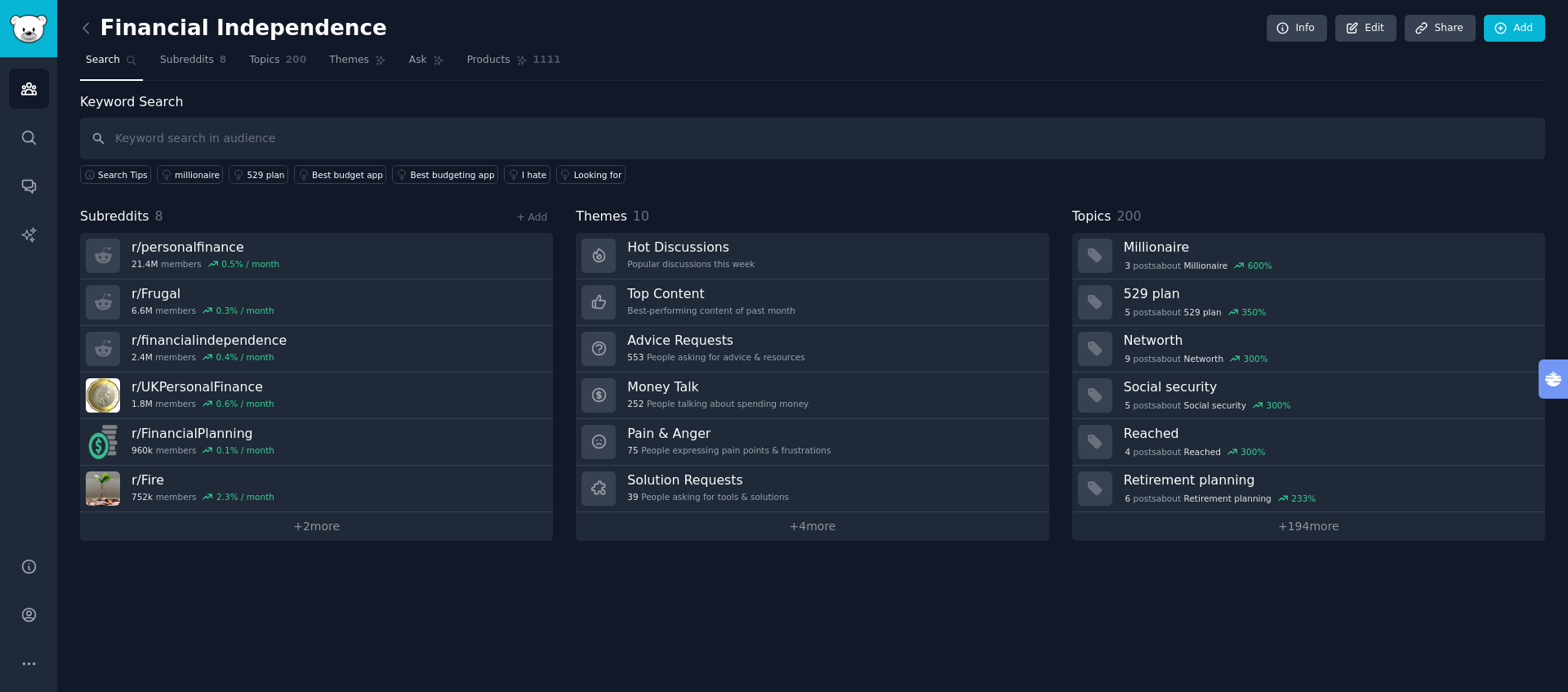
click at [242, 143] on input "text" at bounding box center [813, 138] width 1465 height 42
type input "planning"
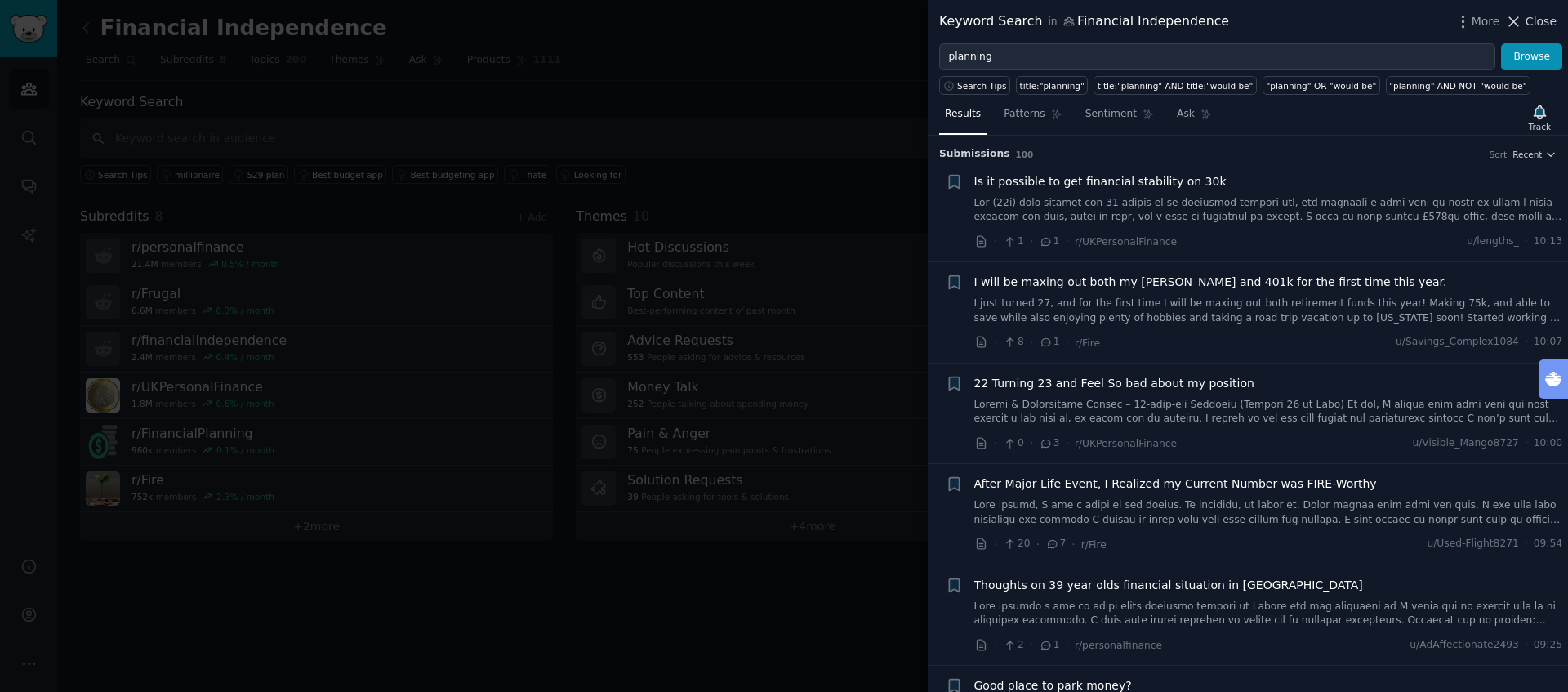
click at [1540, 20] on span "Close" at bounding box center [1541, 21] width 31 height 17
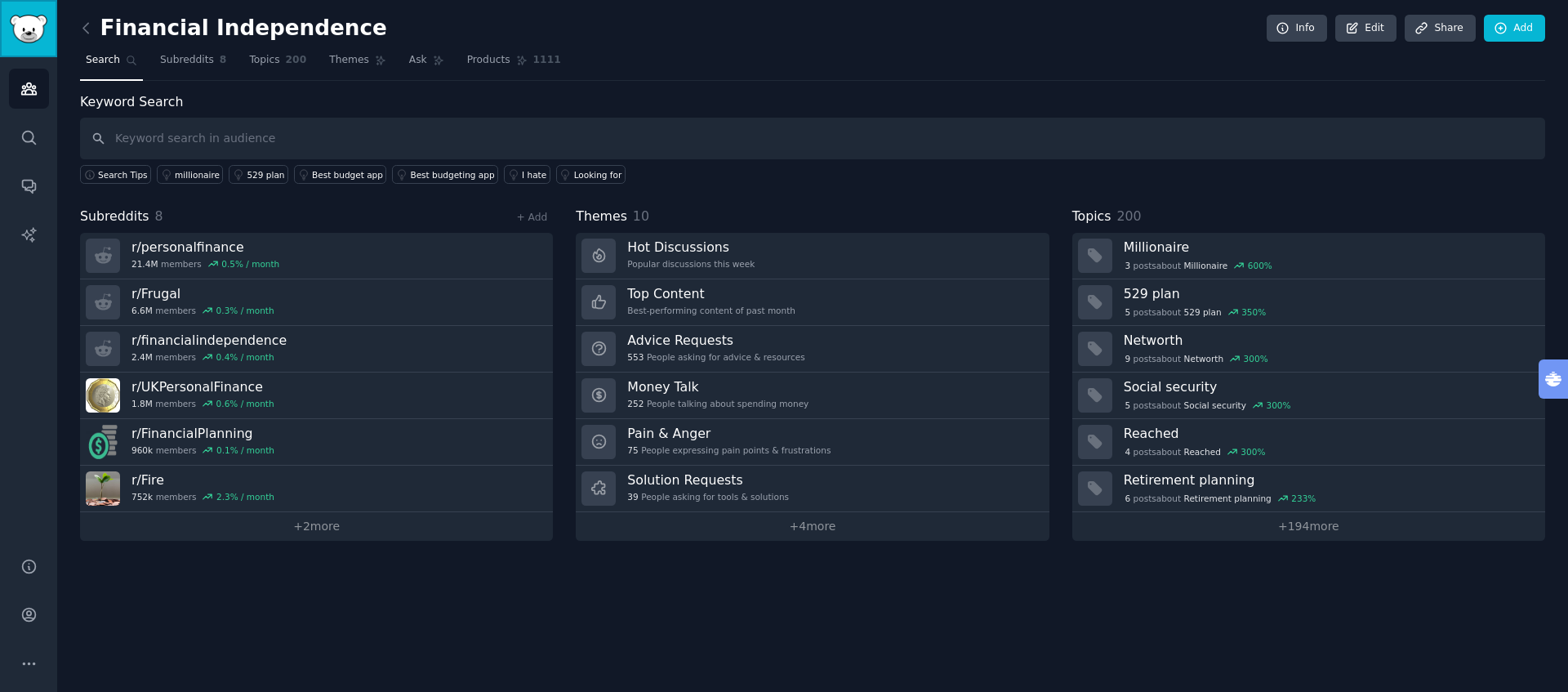
click at [31, 32] on img "Sidebar" at bounding box center [28, 28] width 38 height 28
